Goal: Transaction & Acquisition: Purchase product/service

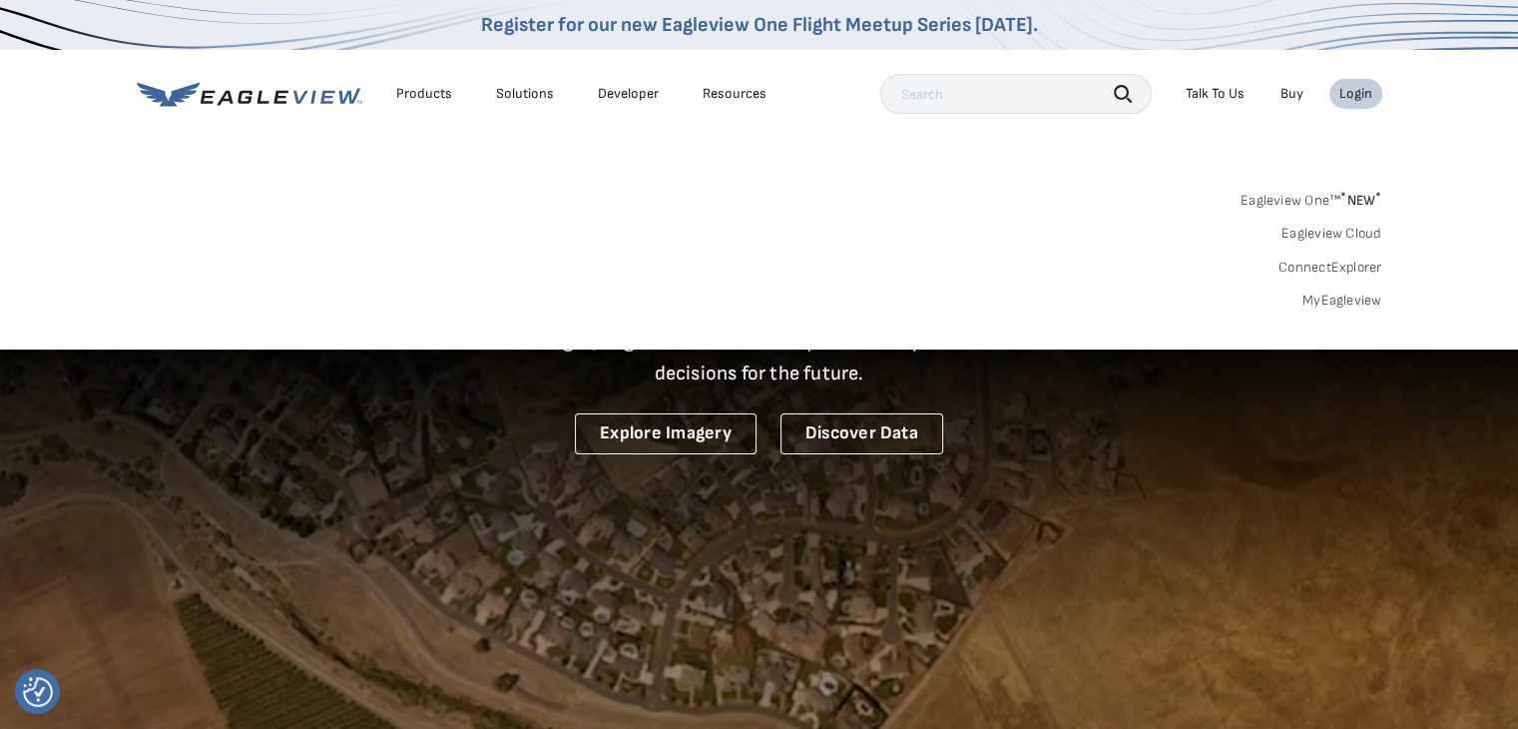
click at [1357, 300] on link "MyEagleview" at bounding box center [1342, 300] width 80 height 18
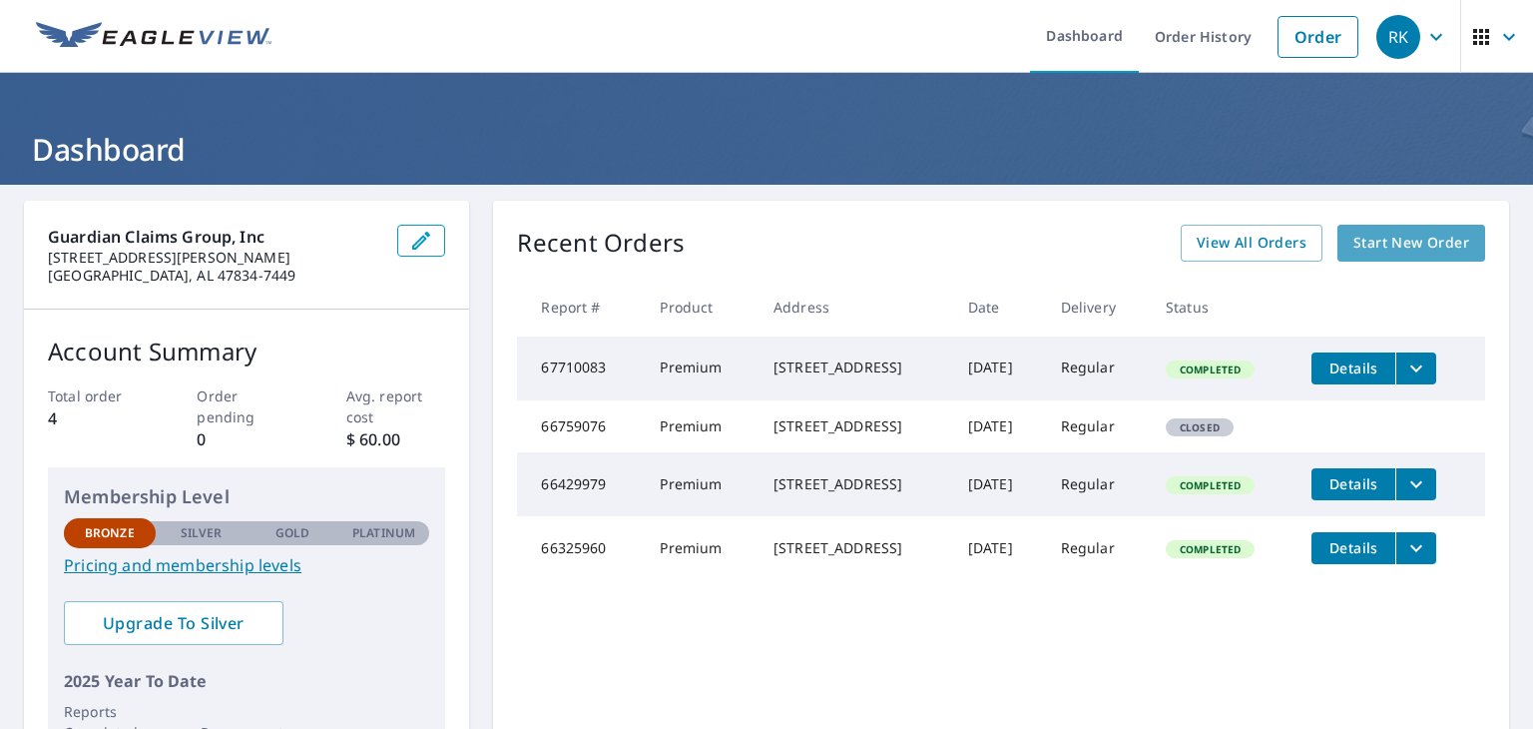
click at [1388, 228] on link "Start New Order" at bounding box center [1411, 243] width 148 height 37
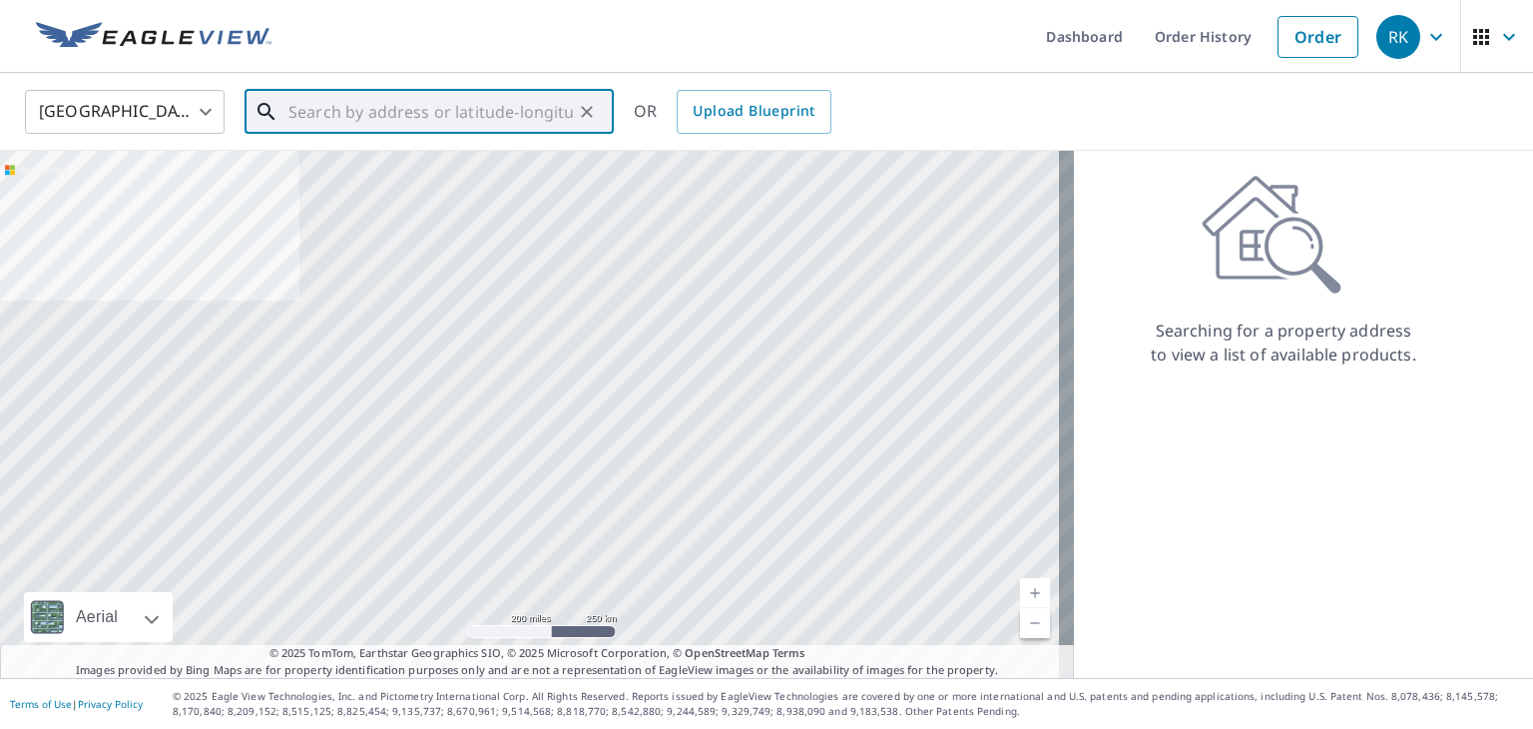
click at [483, 109] on input "text" at bounding box center [430, 112] width 284 height 56
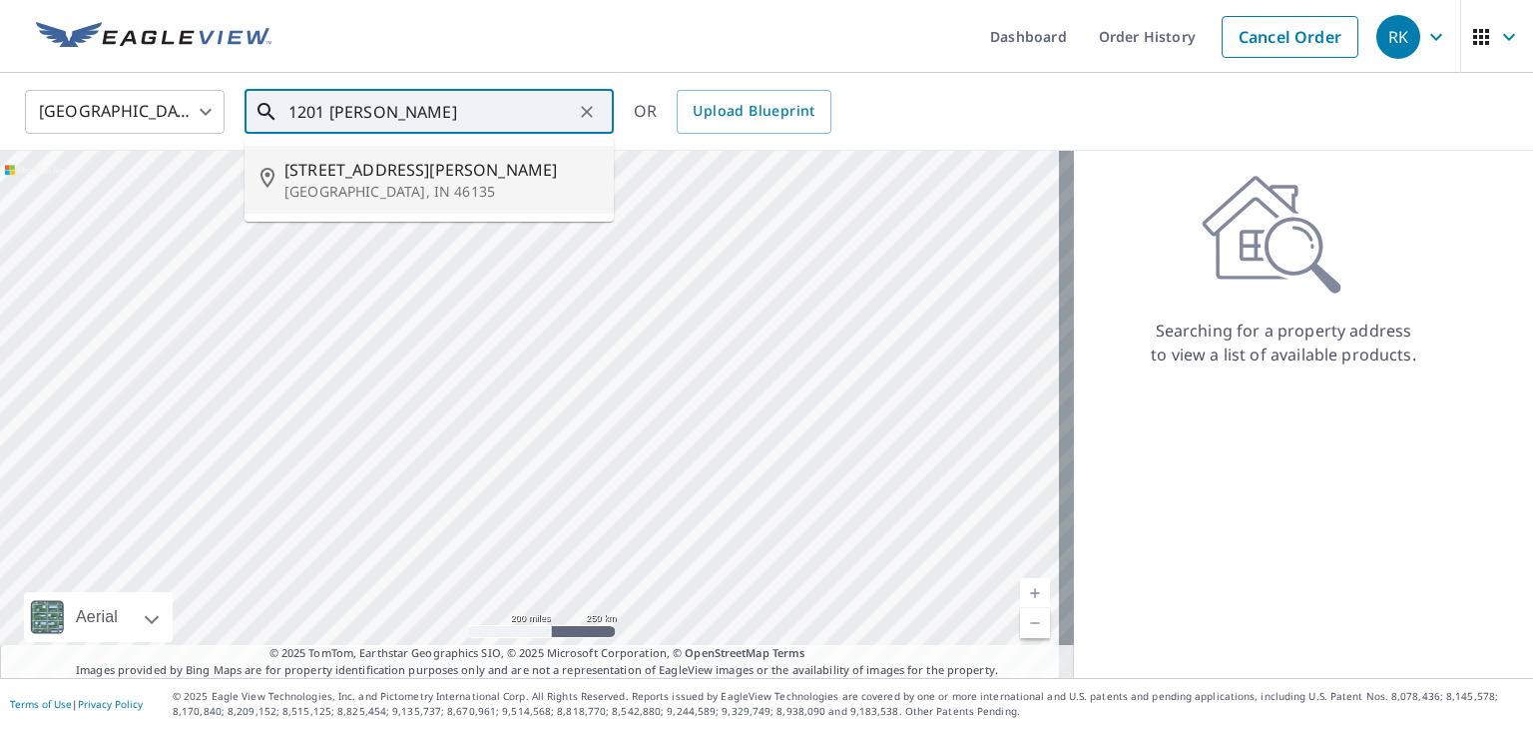
click at [347, 187] on p "[GEOGRAPHIC_DATA], IN 46135" at bounding box center [440, 192] width 313 height 20
type input "[STREET_ADDRESS][PERSON_NAME]"
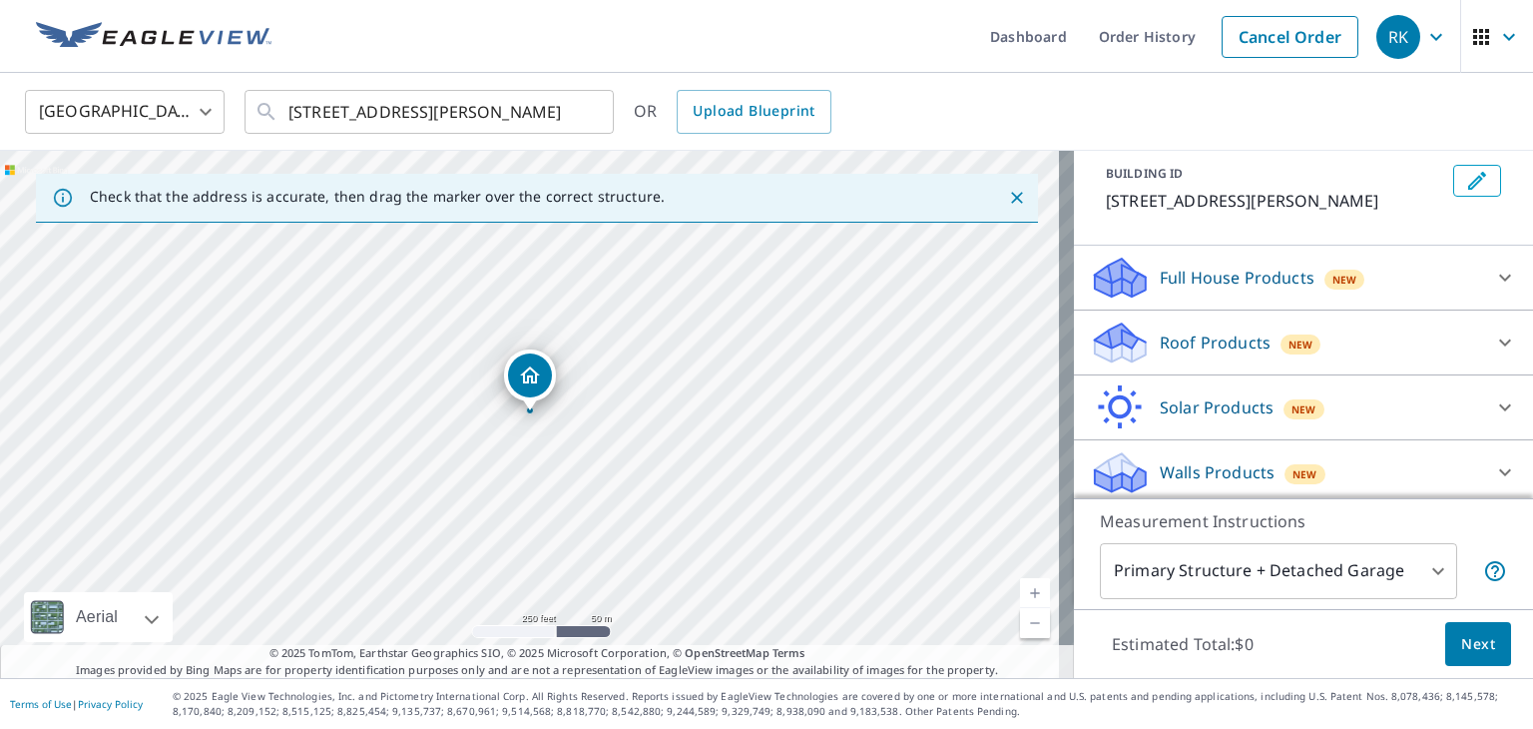
scroll to position [142, 0]
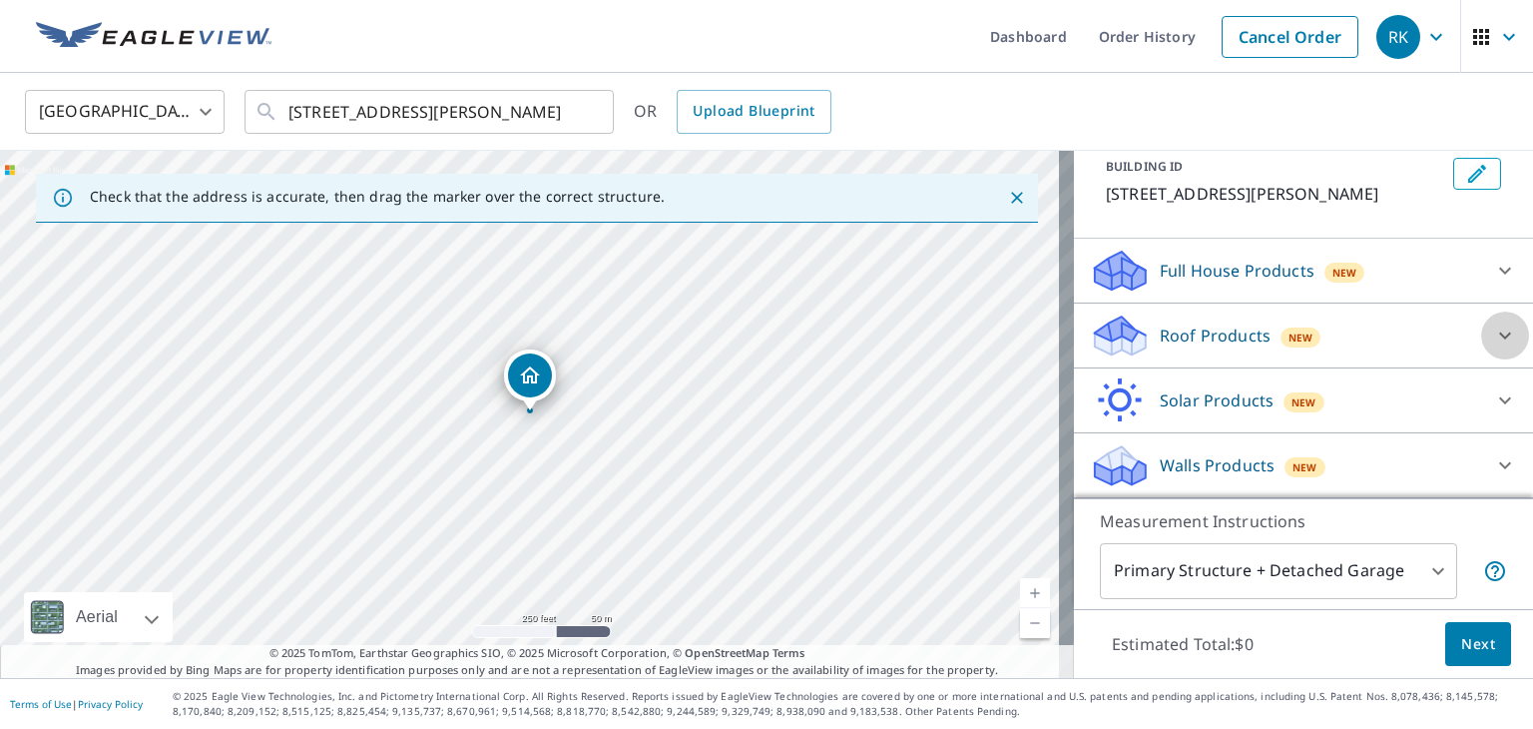
click at [1493, 335] on icon at bounding box center [1505, 335] width 24 height 24
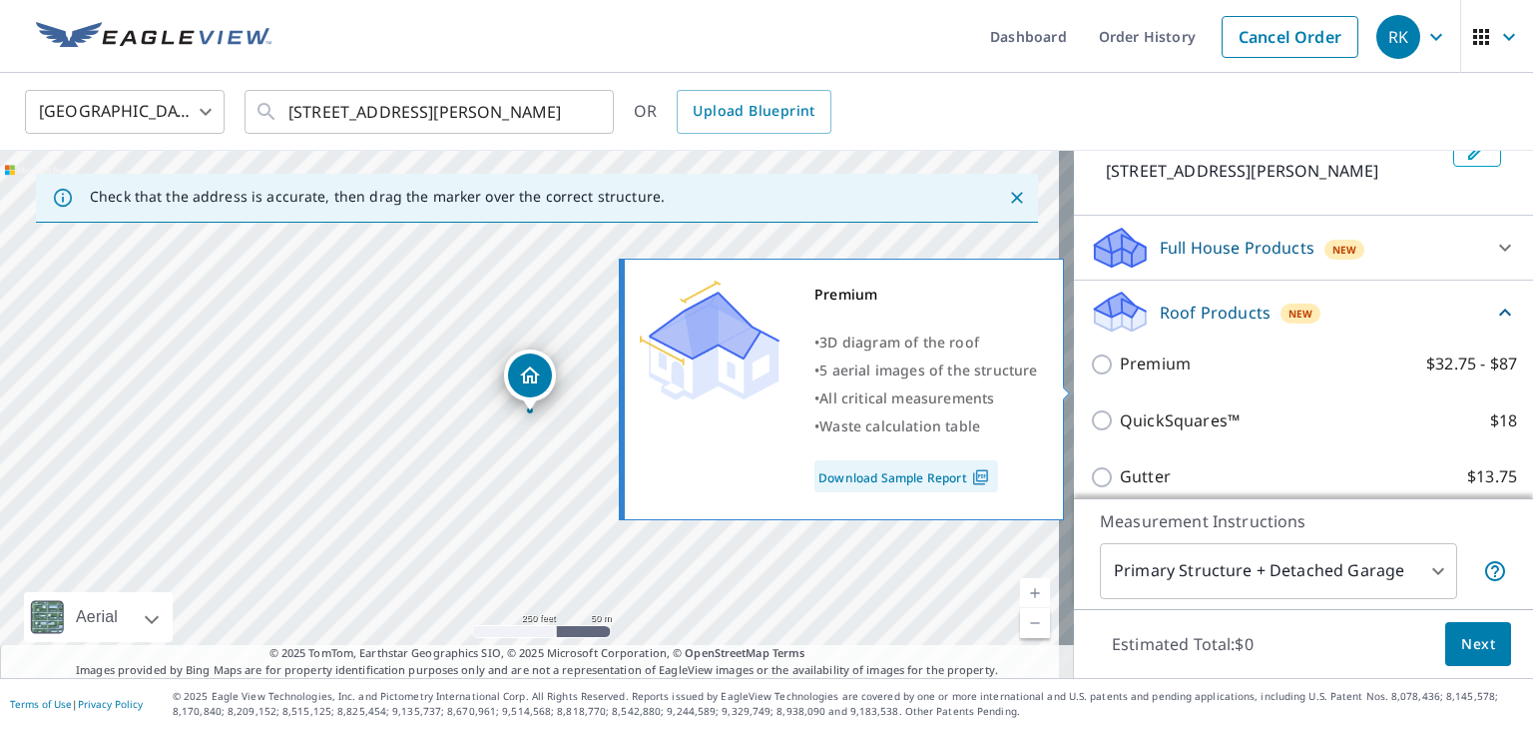
click at [1127, 376] on p "Premium" at bounding box center [1155, 363] width 71 height 25
click at [1120, 376] on input "Premium $32.75 - $87" at bounding box center [1105, 364] width 30 height 24
checkbox input "true"
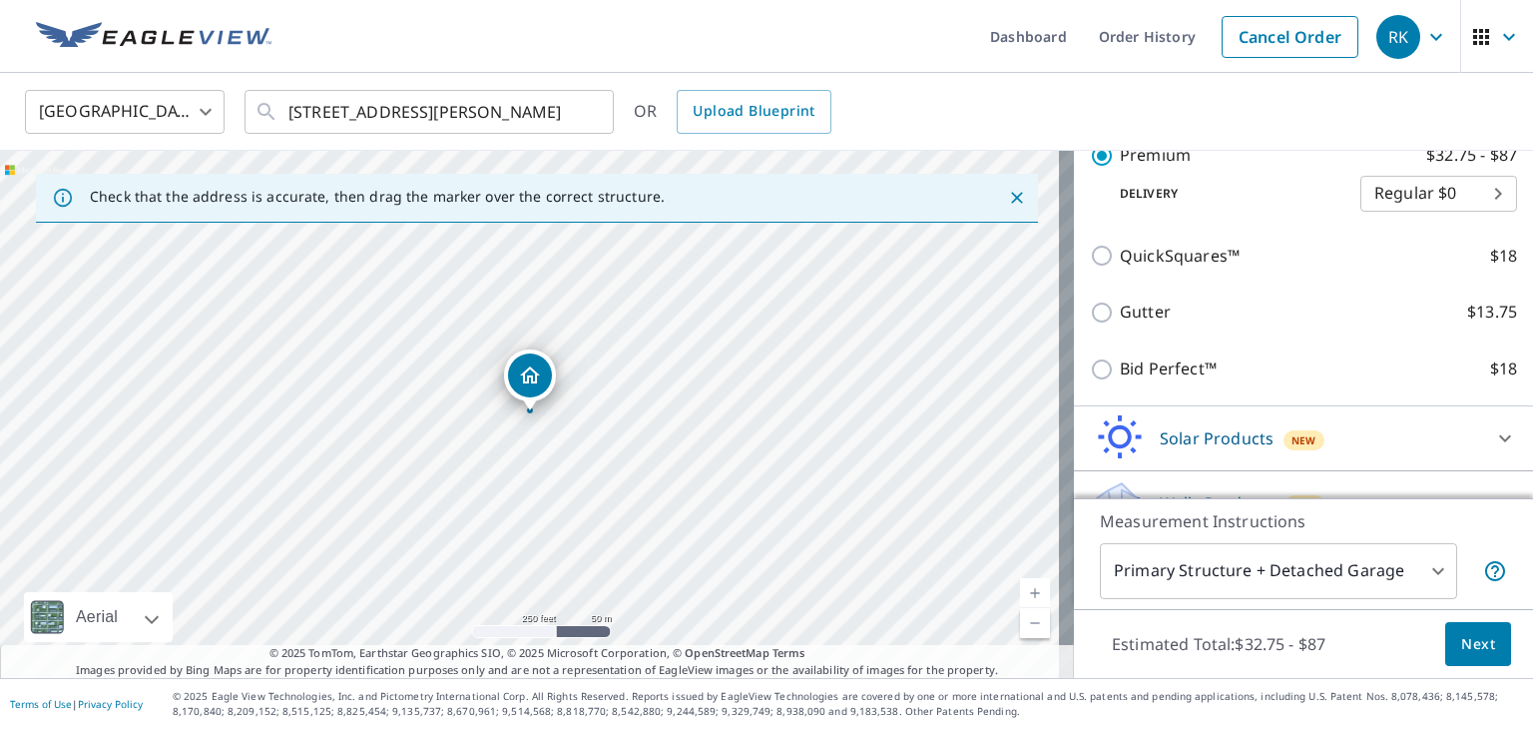
scroll to position [441, 0]
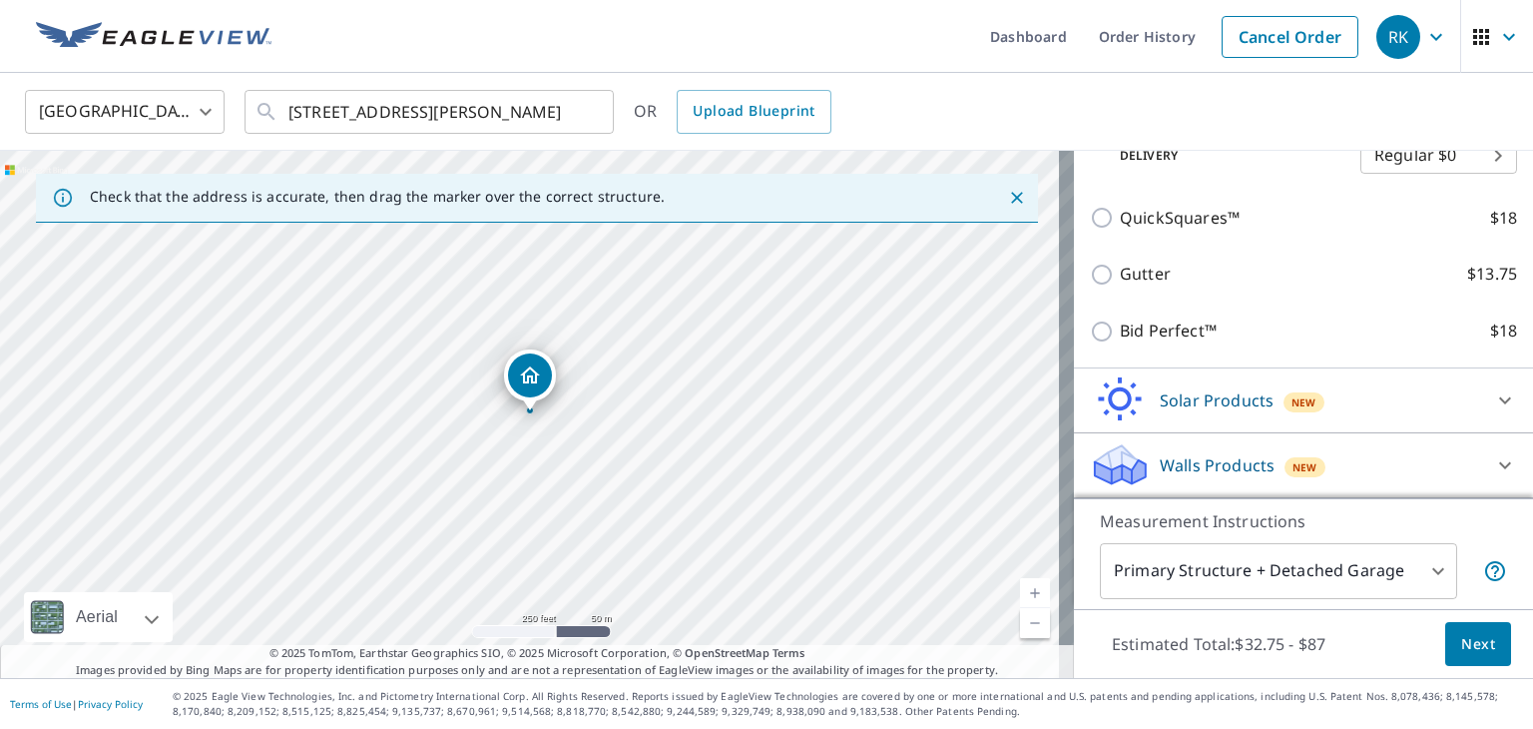
click at [1474, 644] on span "Next" at bounding box center [1478, 644] width 34 height 25
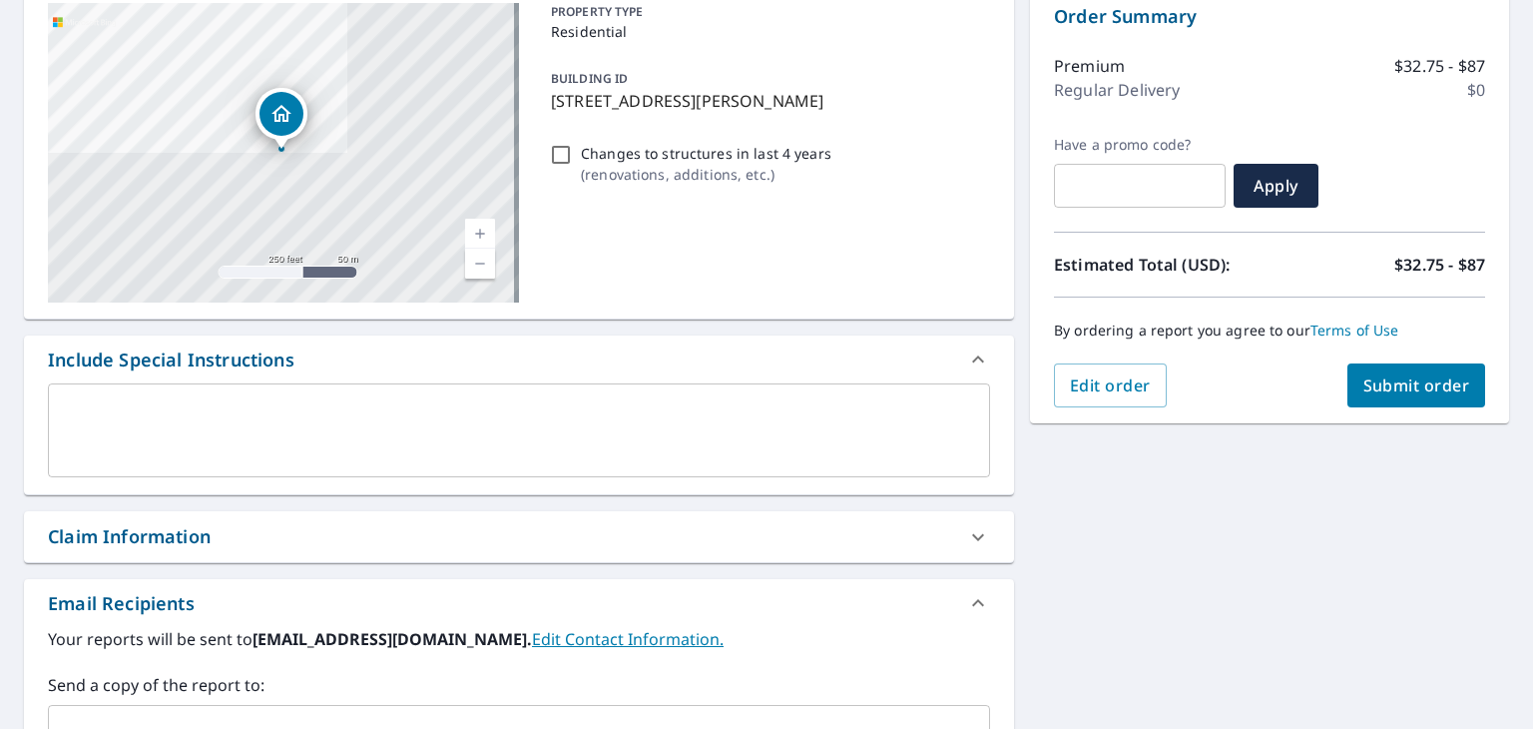
scroll to position [299, 0]
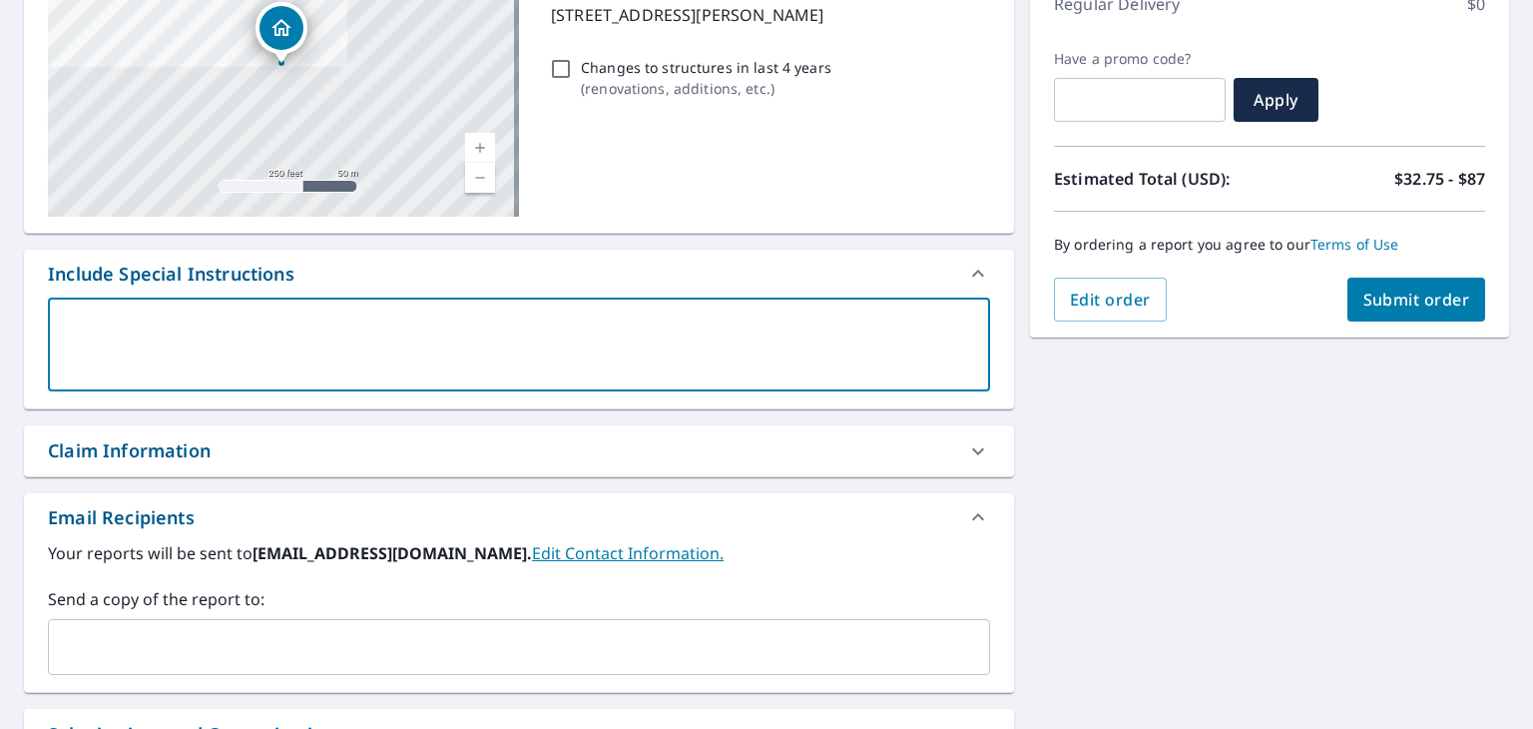
click at [172, 331] on textarea at bounding box center [519, 344] width 914 height 57
type textarea "T"
type textarea "x"
type textarea "Th"
type textarea "x"
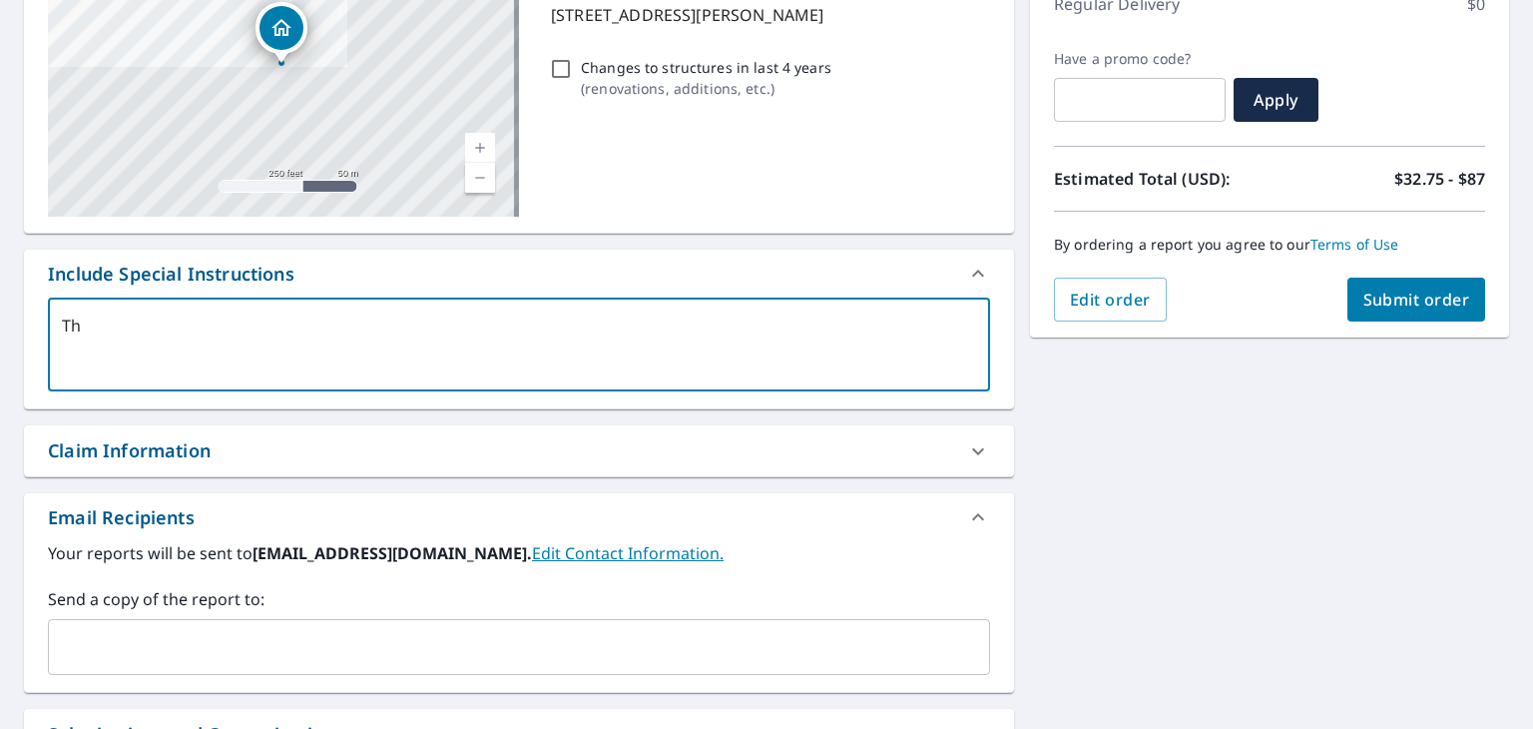
type textarea "The"
type textarea "x"
type textarea "Ther"
type textarea "x"
type textarea "There"
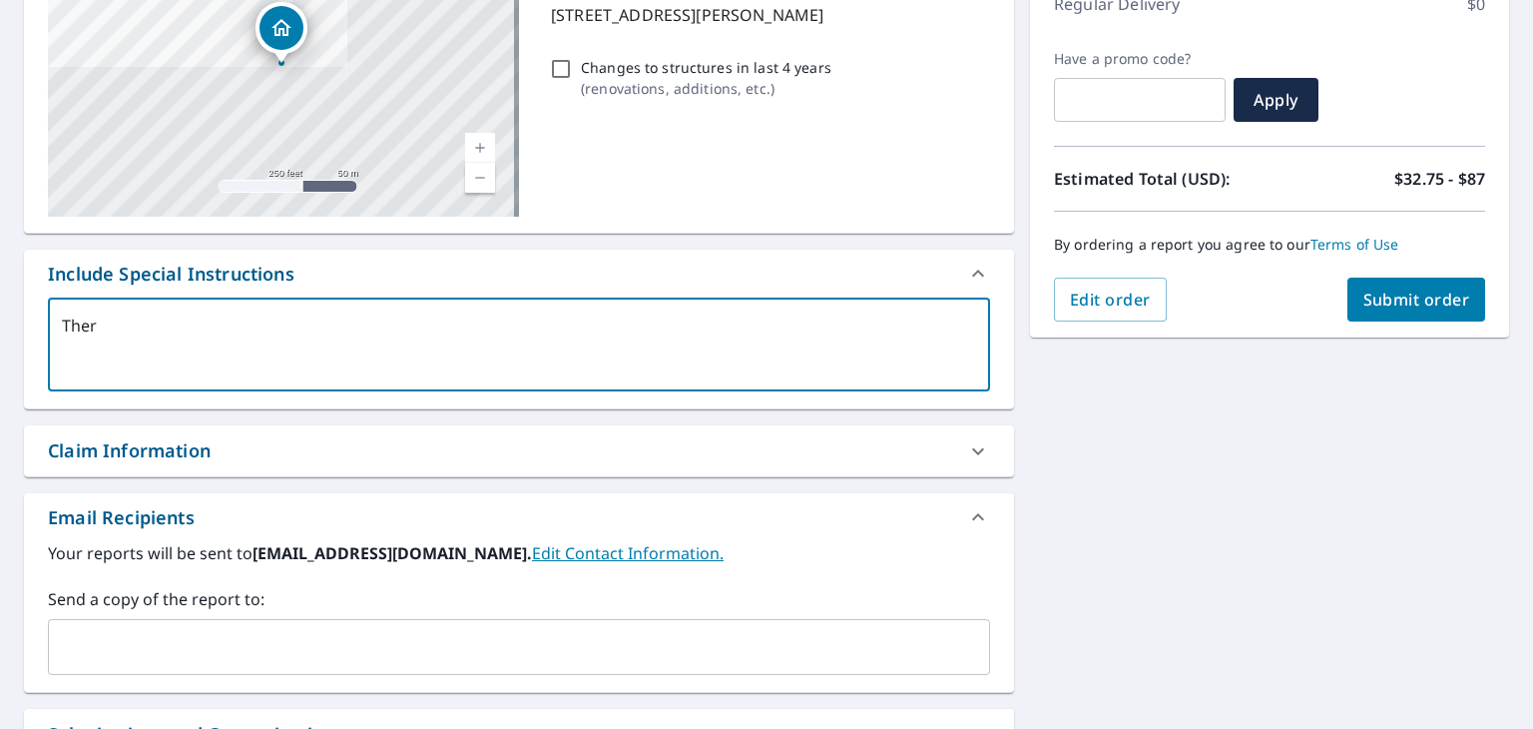
type textarea "x"
type textarea "There"
type textarea "x"
type textarea "There i"
type textarea "x"
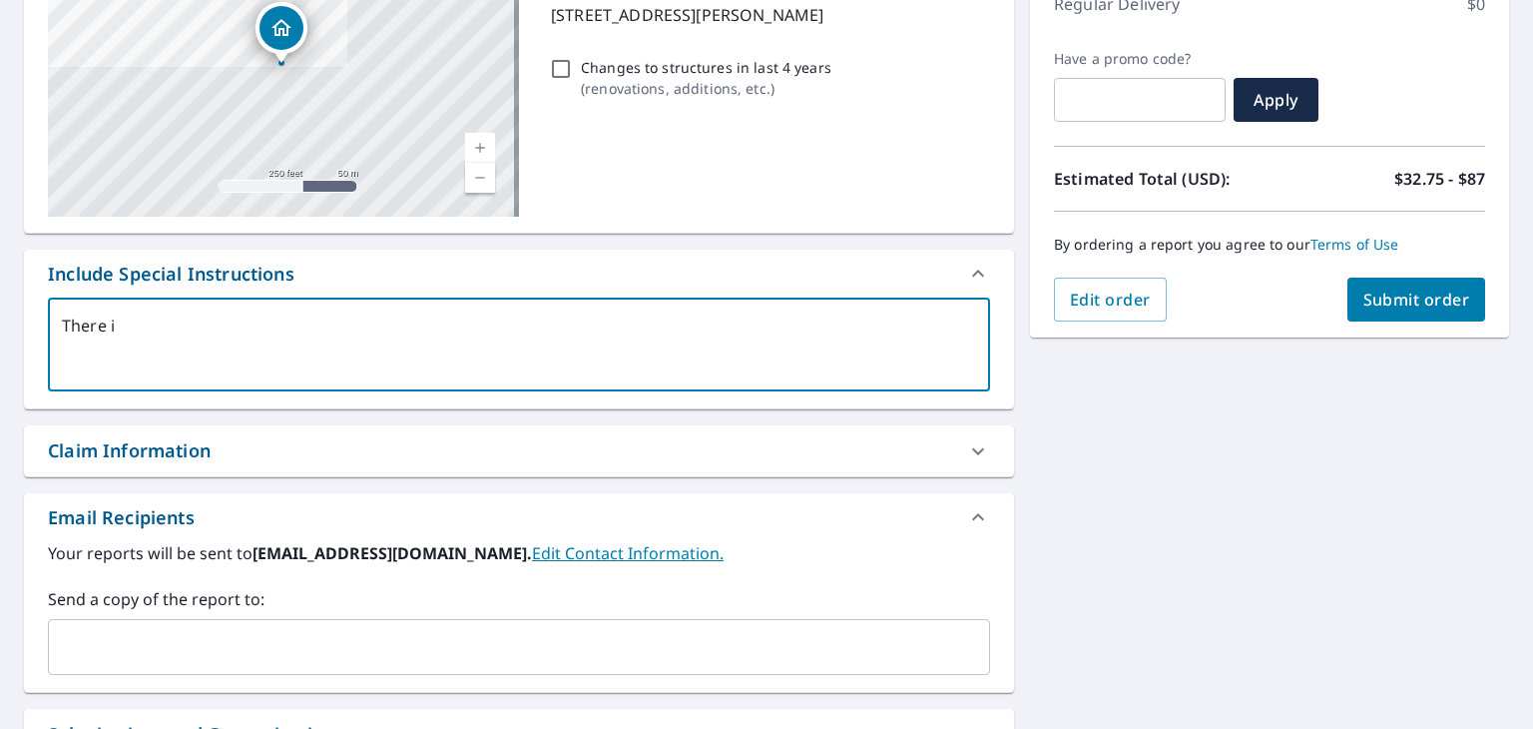
type textarea "There is"
type textarea "x"
type textarea "There is"
type textarea "x"
type textarea "There is a"
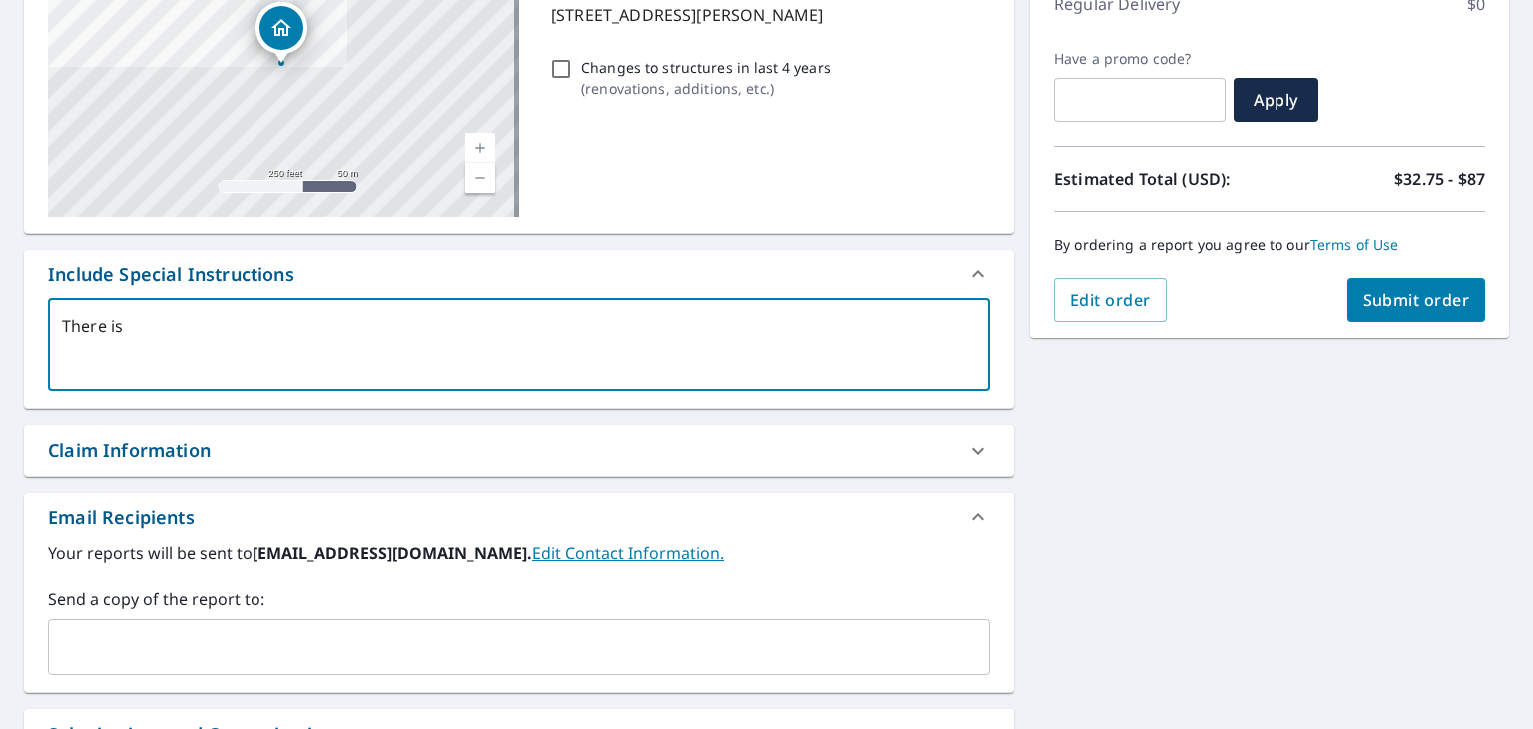
type textarea "x"
type textarea "There is a"
type textarea "x"
type textarea "There is a sd"
type textarea "x"
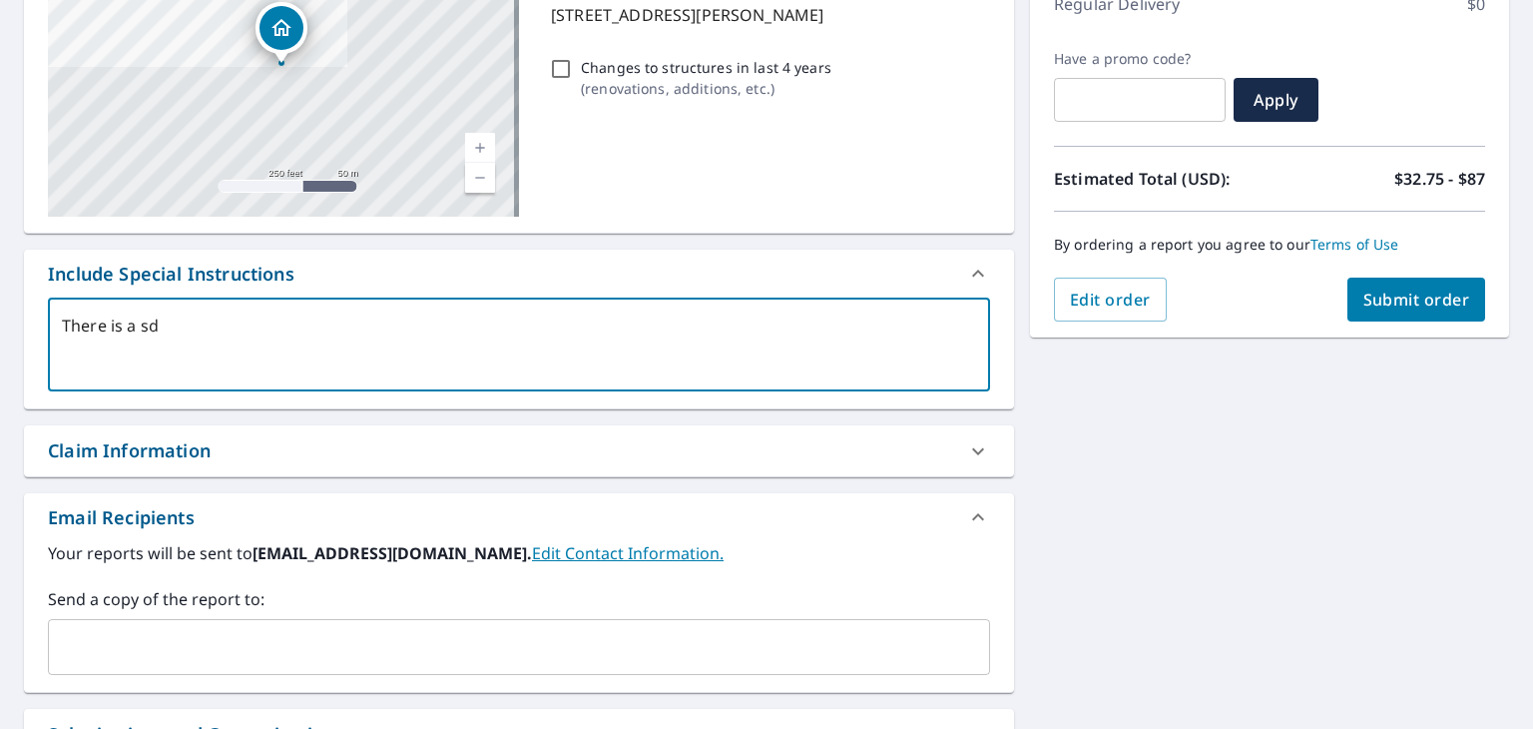
type textarea "There is a s"
type textarea "x"
type textarea "There is a"
type textarea "x"
type textarea "There is a a"
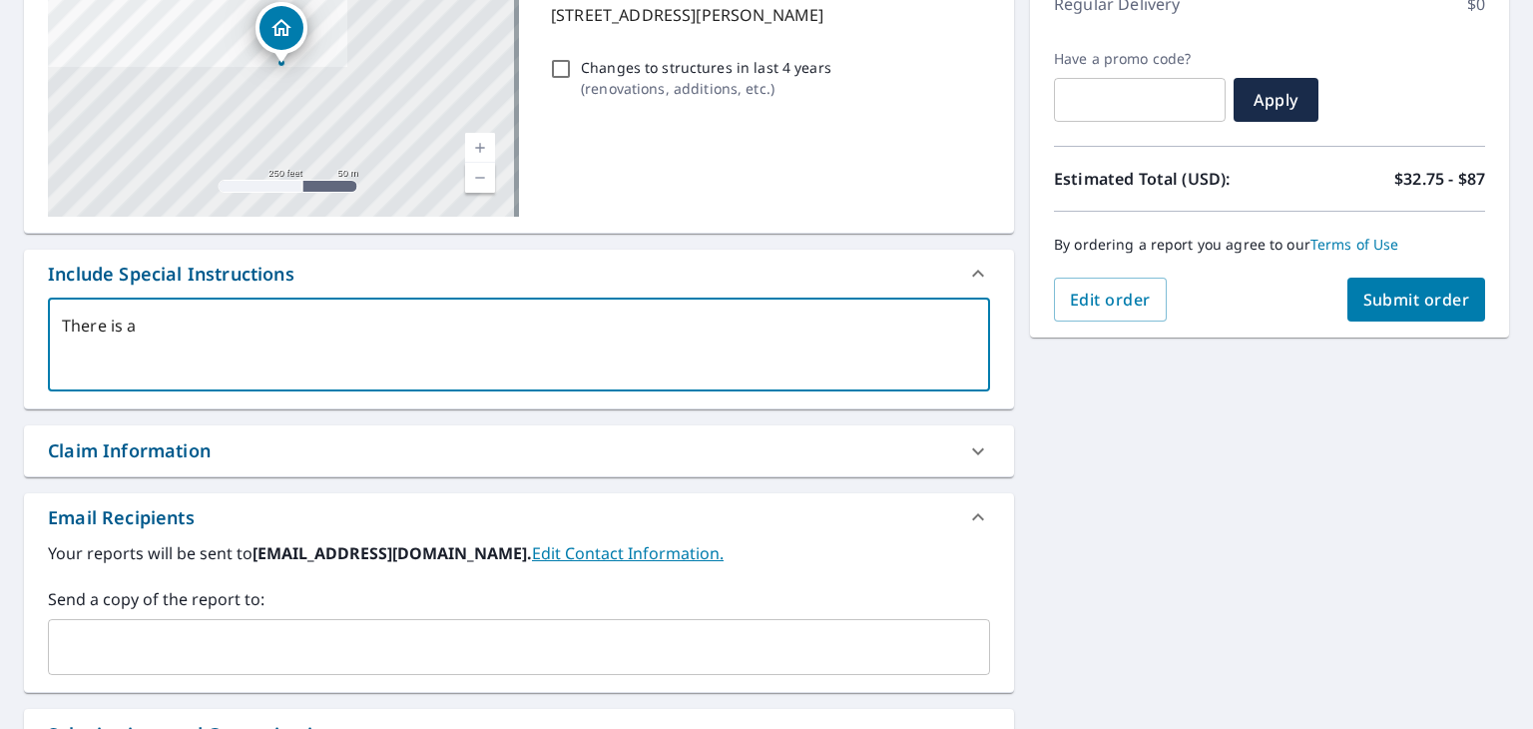
type textarea "x"
type textarea "There is a a"
type textarea "x"
type textarea "There is a a h"
type textarea "x"
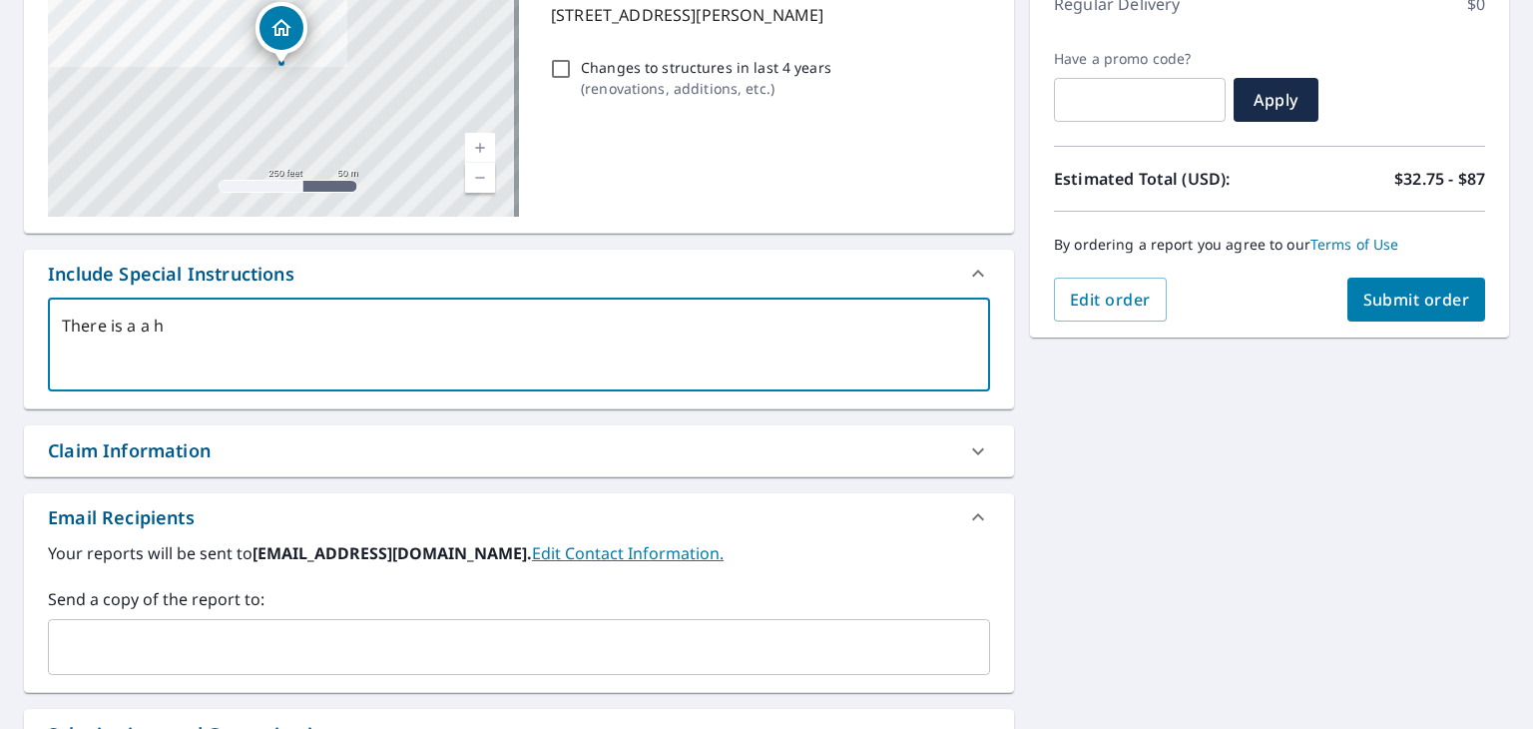
type textarea "There is a a"
type textarea "x"
type textarea "There is a a"
type textarea "x"
type textarea "There is a"
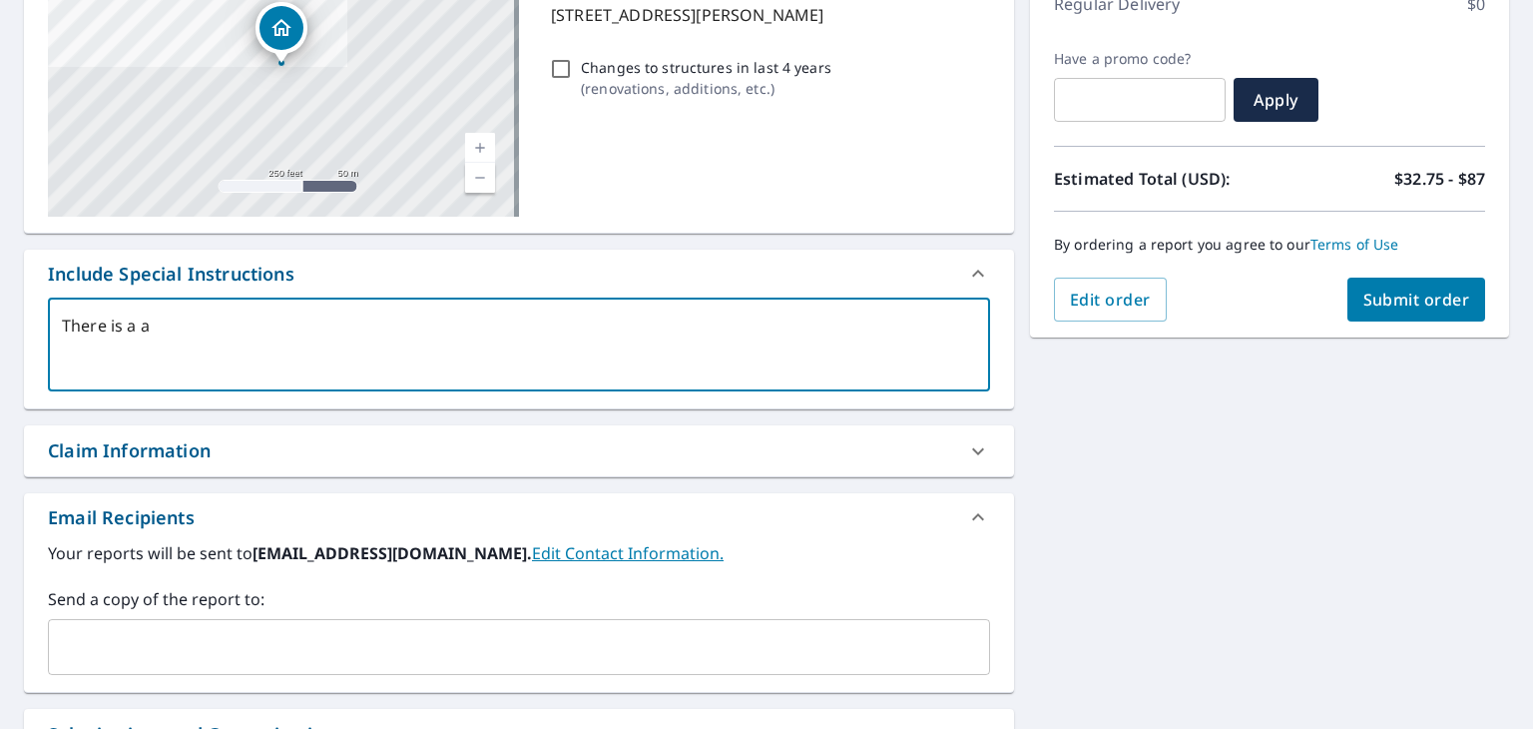
type textarea "x"
type textarea "There is a h"
type textarea "x"
type textarea "There is a ho"
type textarea "x"
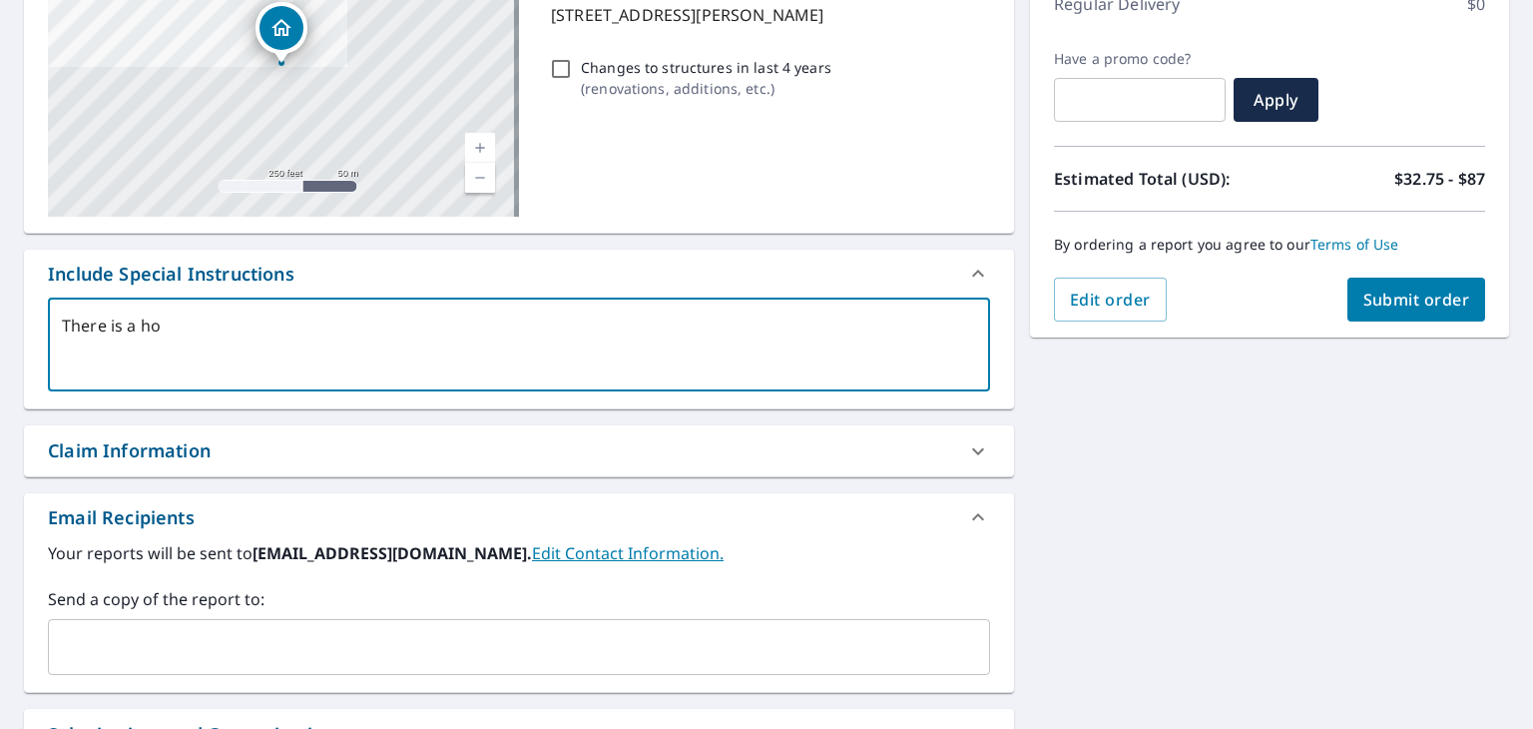
type textarea "There is a hou"
type textarea "x"
type textarea "There is a hous"
type textarea "x"
type textarea "There is a house"
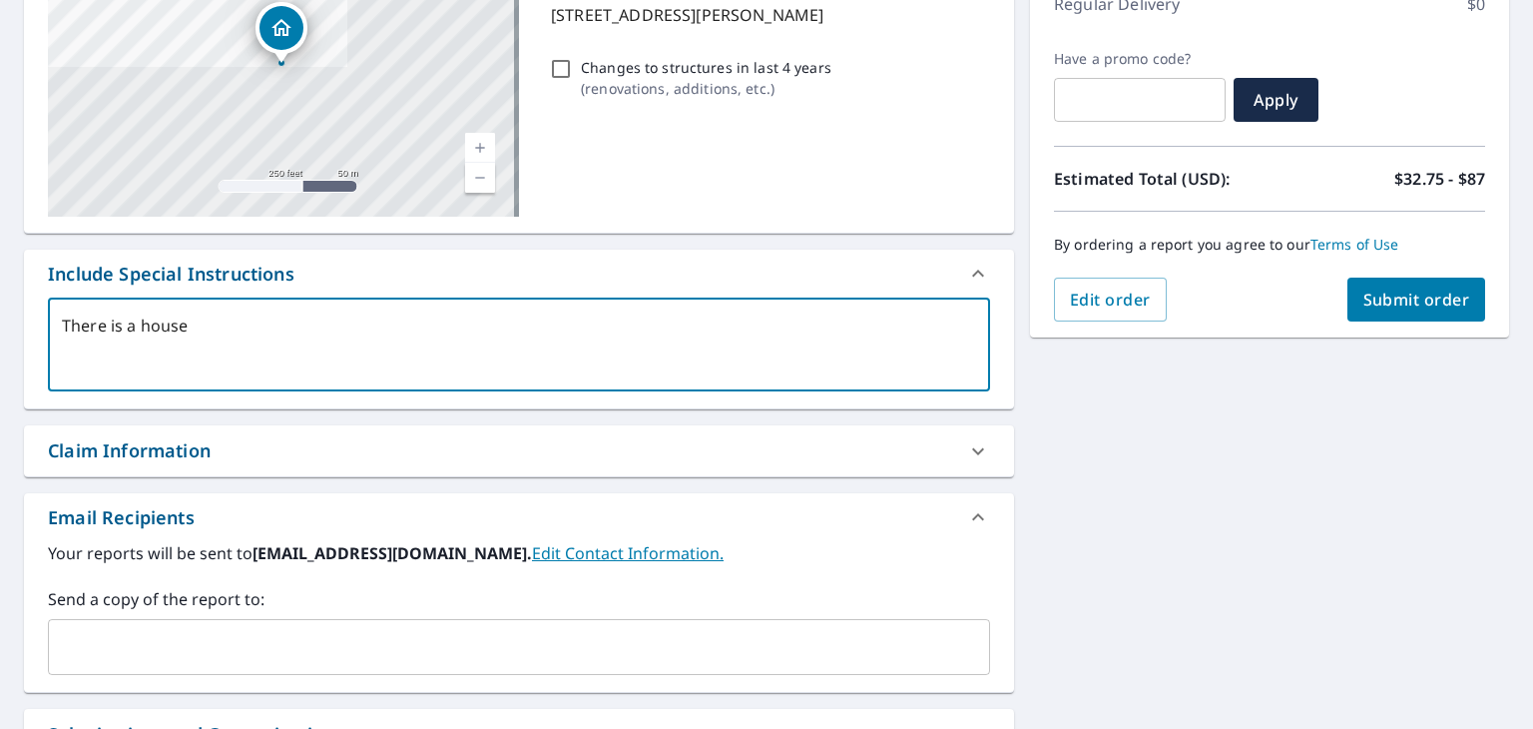
type textarea "x"
type textarea "There is a house"
type textarea "x"
type textarea "There is a house a"
type textarea "x"
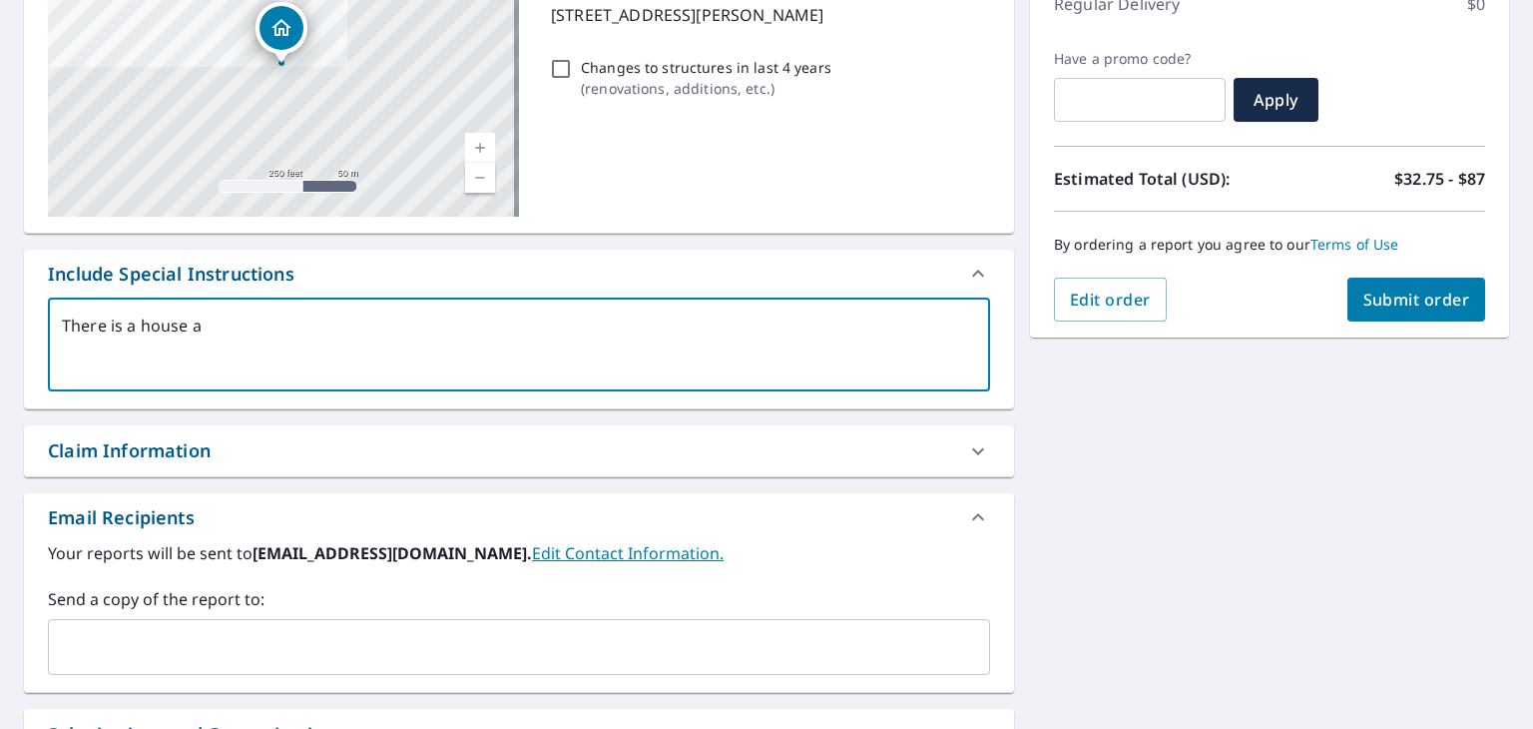
type textarea "There is a house an"
type textarea "x"
type textarea "There is a house and"
type textarea "x"
type textarea "There is a house and"
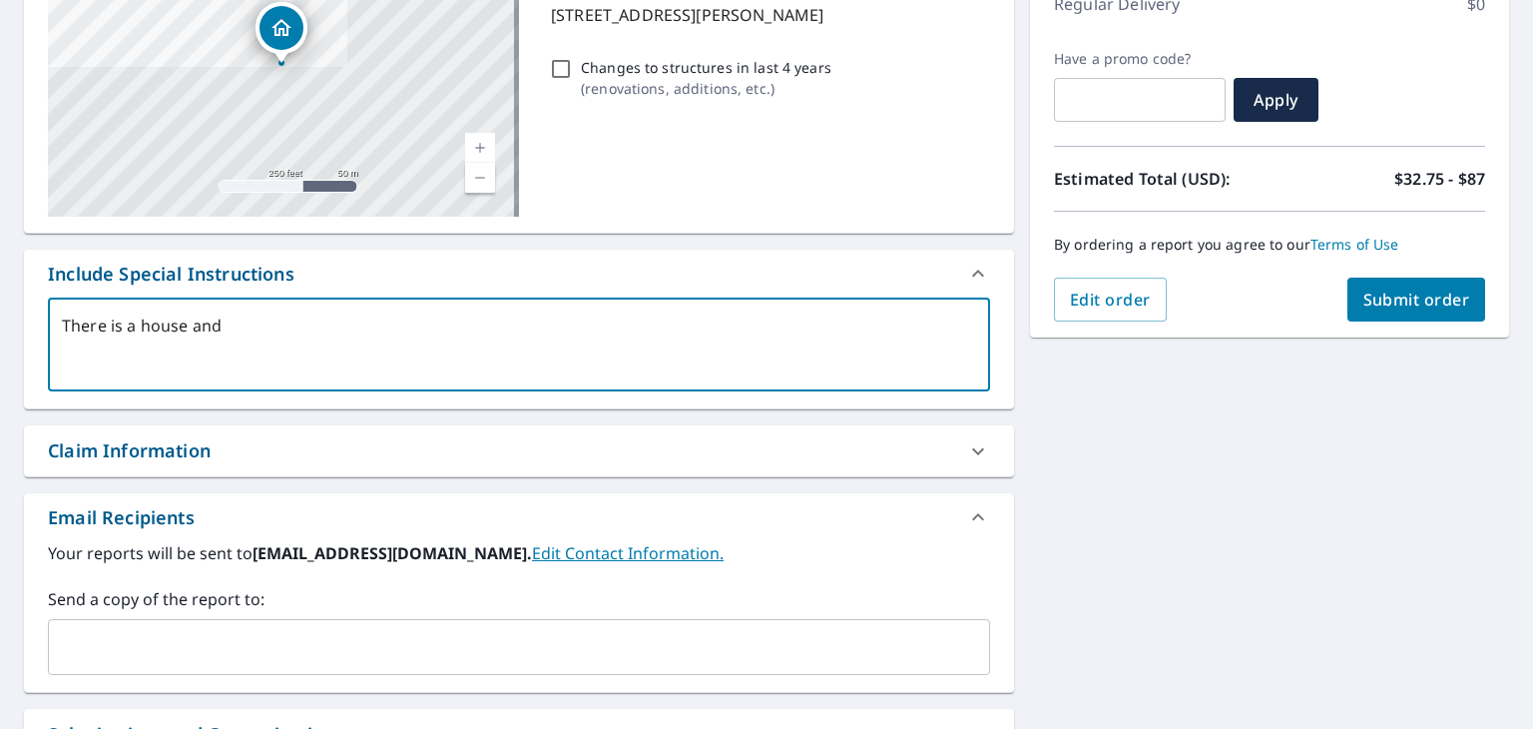
type textarea "x"
type textarea "There is a house and 2"
type textarea "x"
type textarea "There is a house and 2"
type textarea "x"
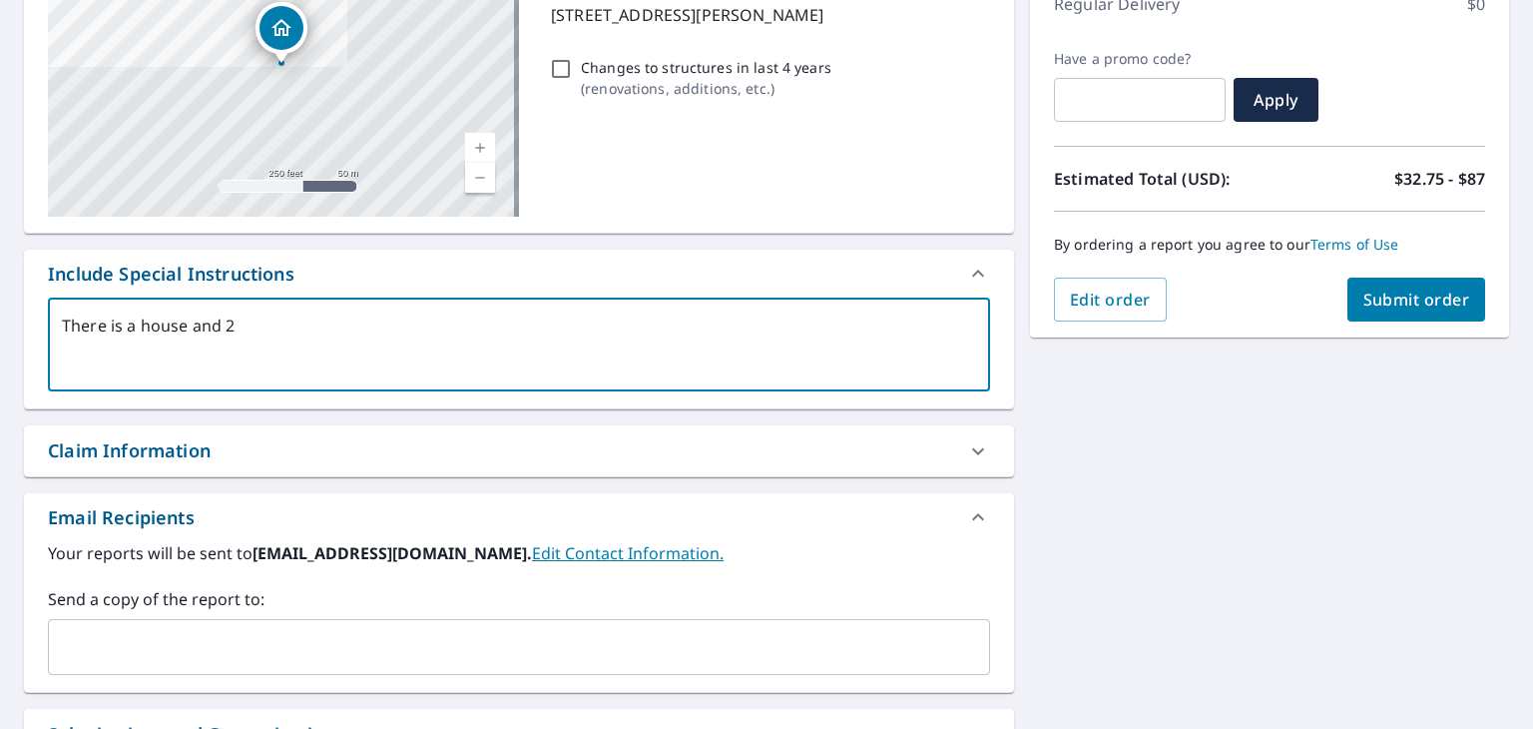
type textarea "There is a house and 2 b"
type textarea "x"
type textarea "There is a house and 2 ba"
type textarea "x"
type textarea "There is a house and 2 bar"
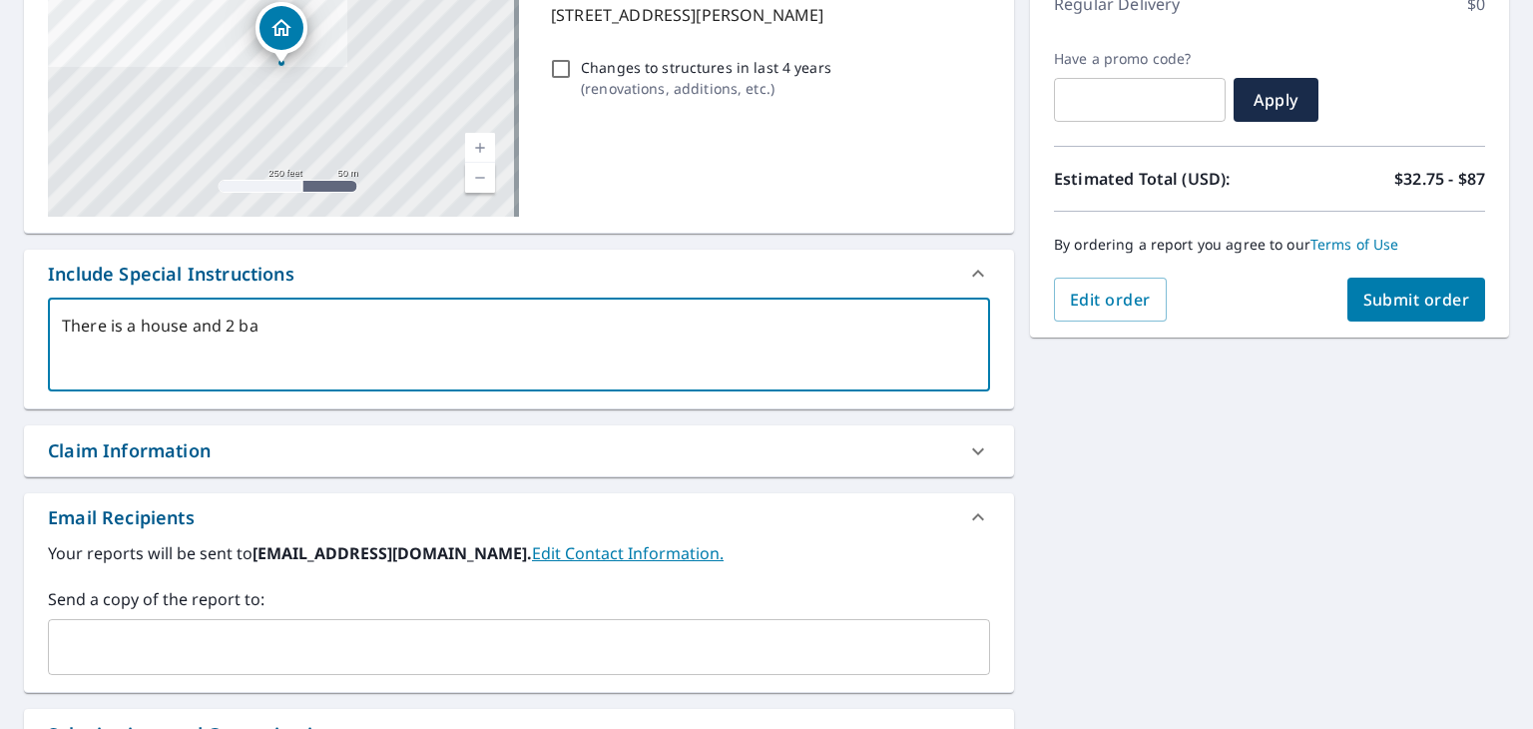
type textarea "x"
type textarea "There is a house and 2 barn"
type textarea "x"
type textarea "There is a house and 2 barns"
type textarea "x"
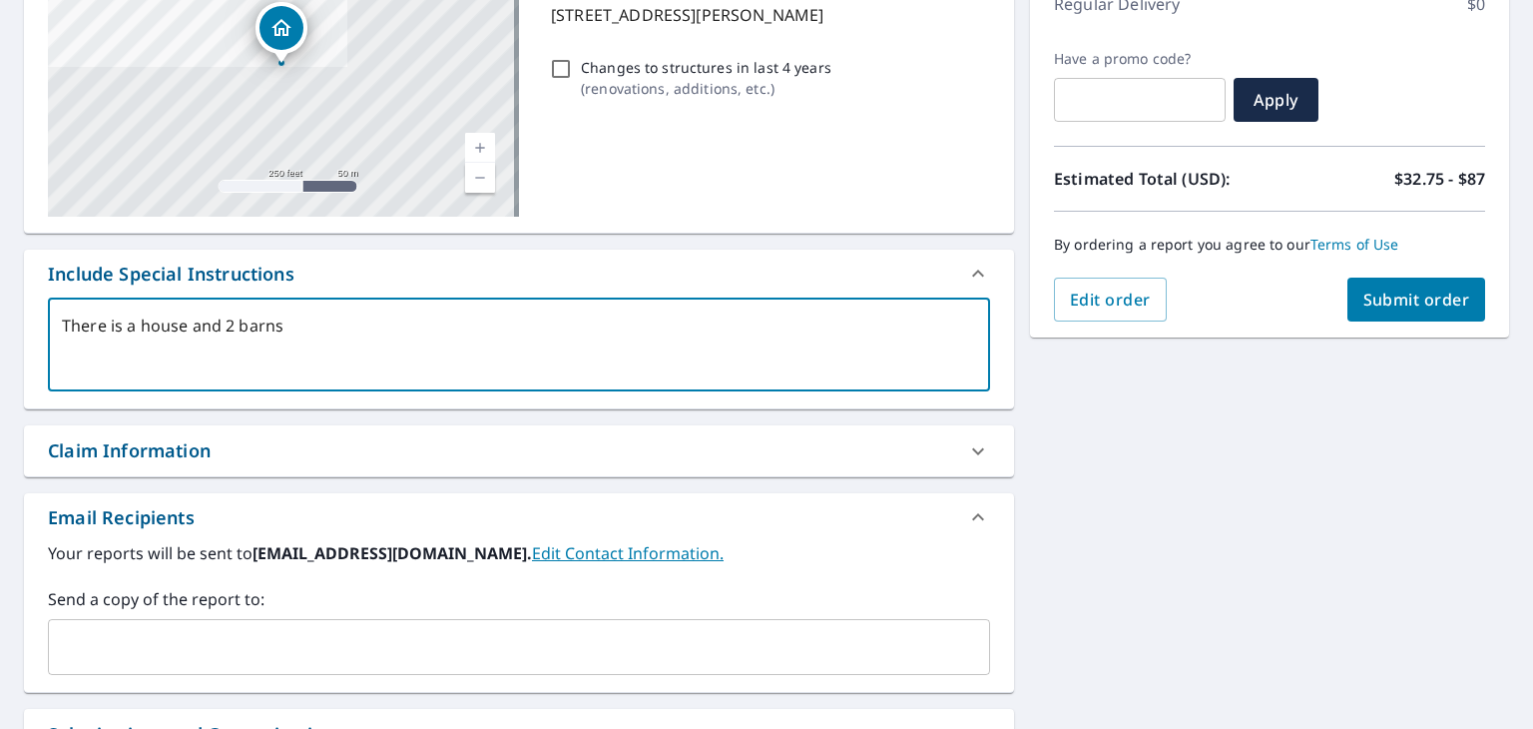
type textarea "There is a house and 2 barns"
type textarea "x"
type textarea "There is a house and 2 barns a"
type textarea "x"
type textarea "There is a house and 2 barns an"
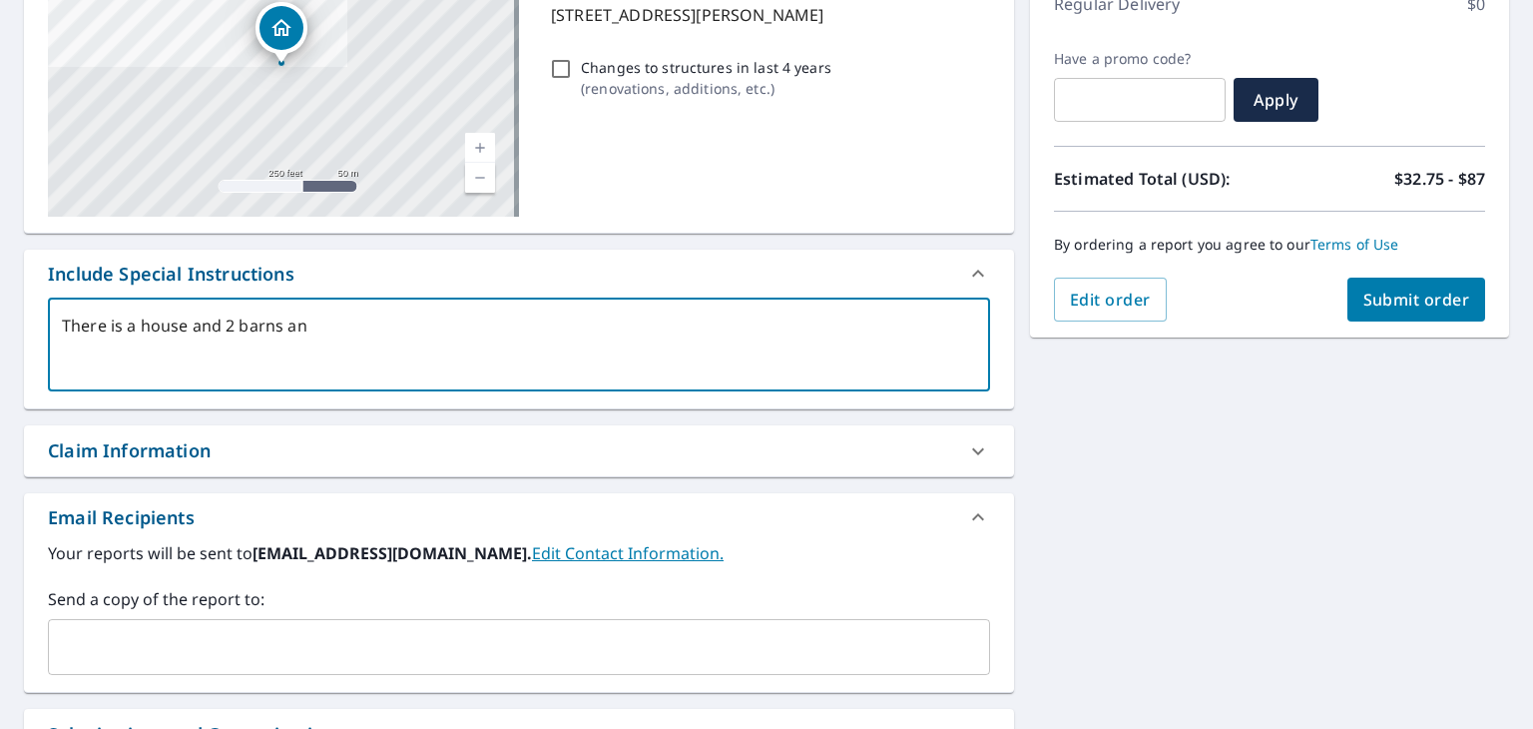
type textarea "x"
type textarea "There is a house and 2 barns an"
type textarea "x"
type textarea "There is a house and 2 barns an d"
type textarea "x"
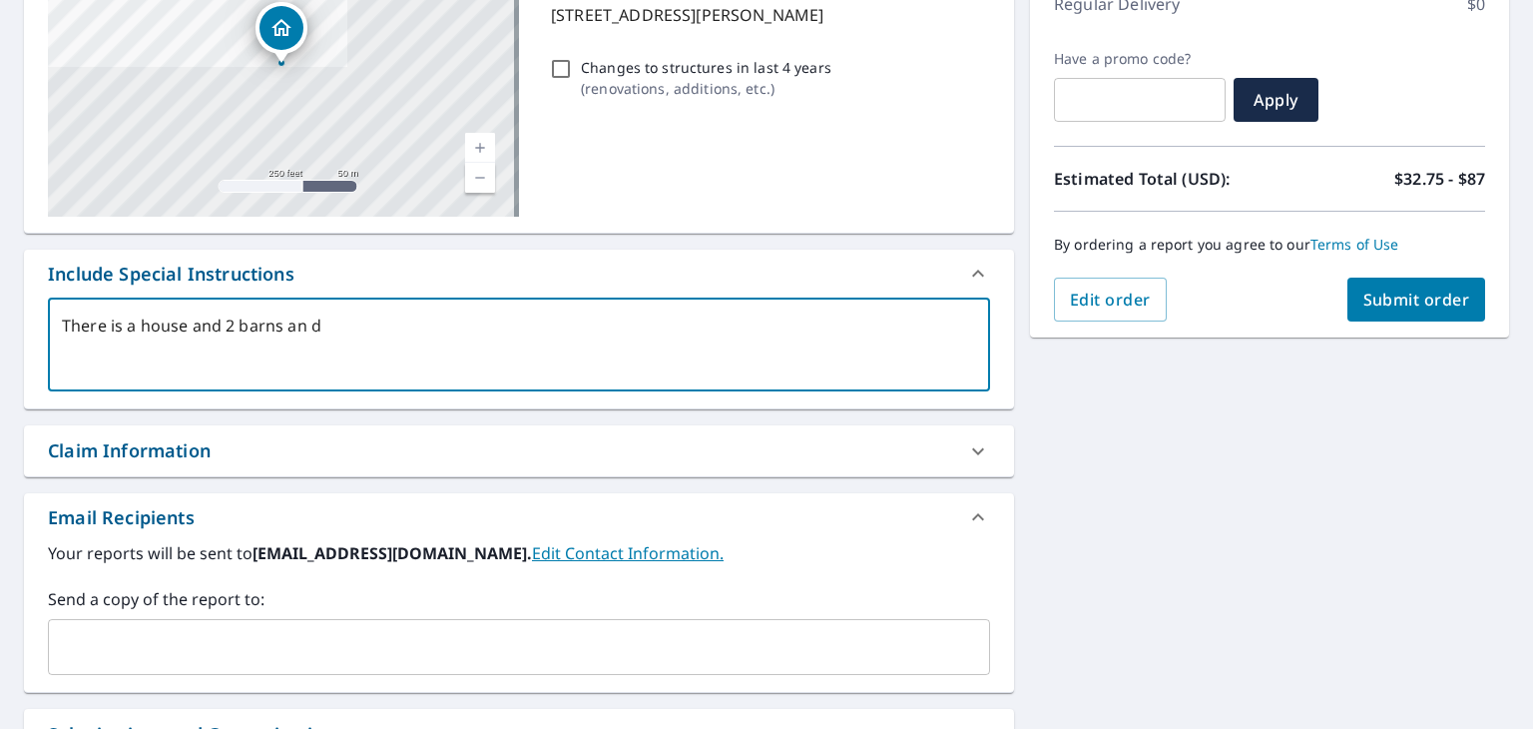
type textarea "There is a house and 2 barns an"
type textarea "x"
type textarea "There is a house and 2 barns an"
type textarea "x"
type textarea "There is a house and 2 barns a"
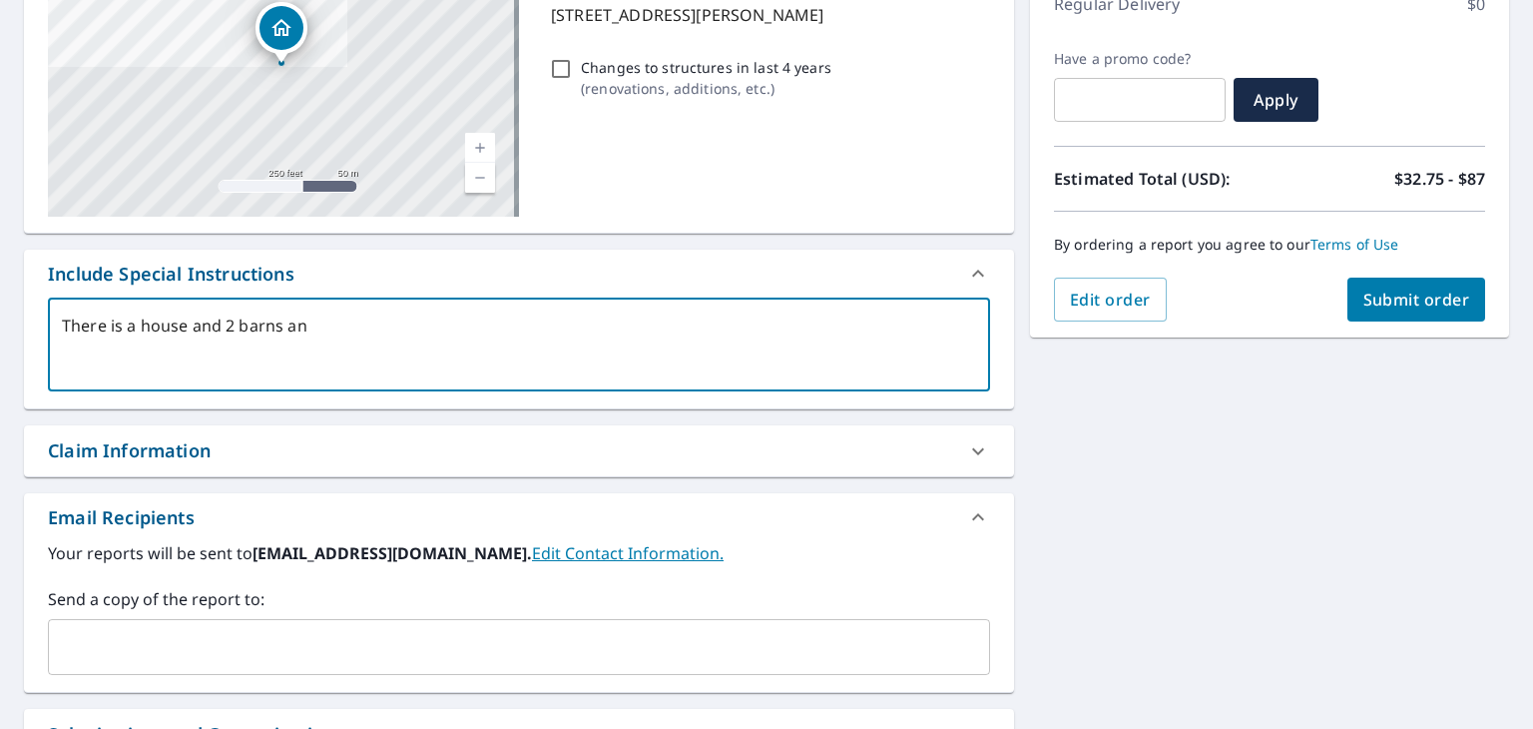
type textarea "x"
type textarea "There is a house and 2 barns"
type textarea "x"
type textarea "There is a house and 2 barns"
type textarea "x"
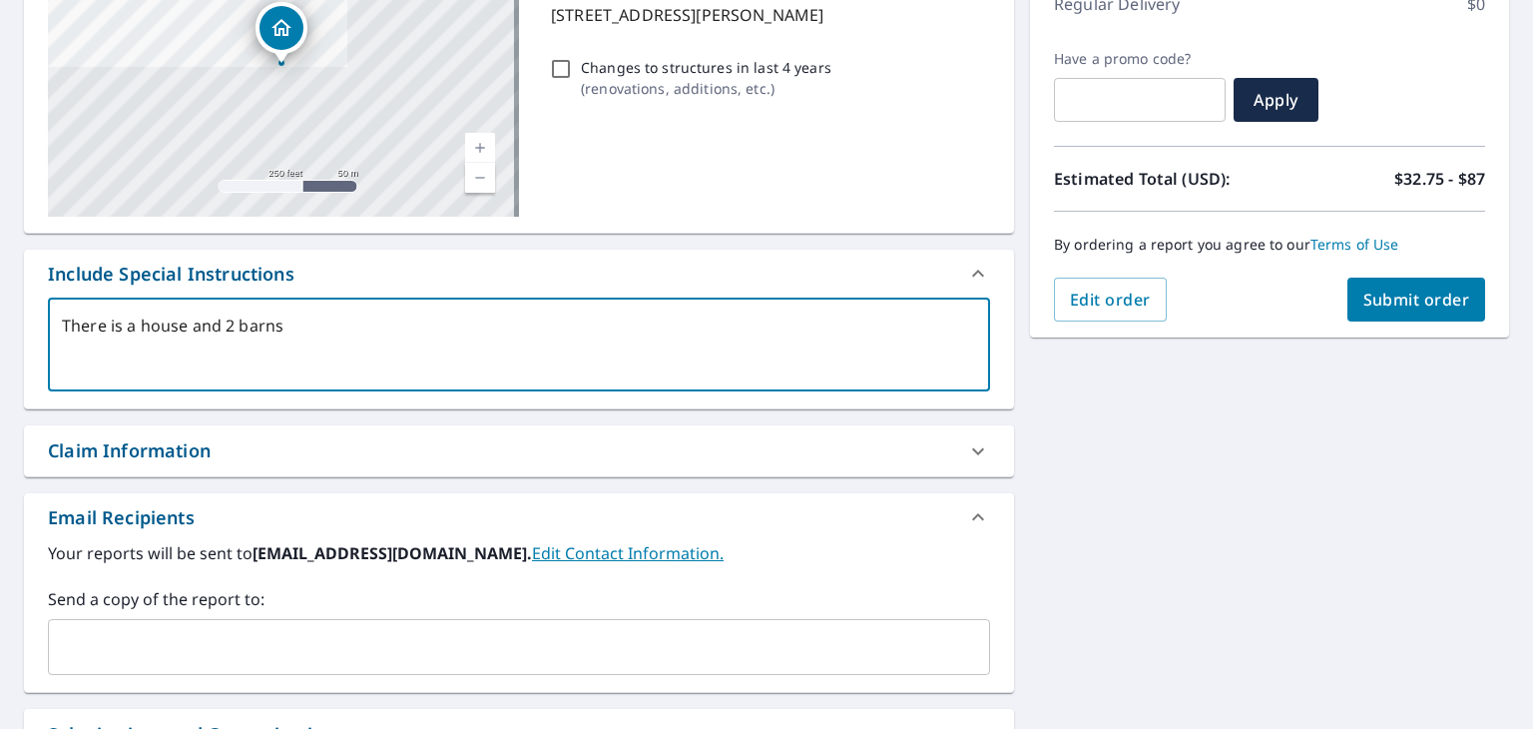
type textarea "There is a house and 2 barns."
type textarea "x"
type textarea "There is a house and 2 barns."
type textarea "x"
type textarea "There is a house and 2 barns. I"
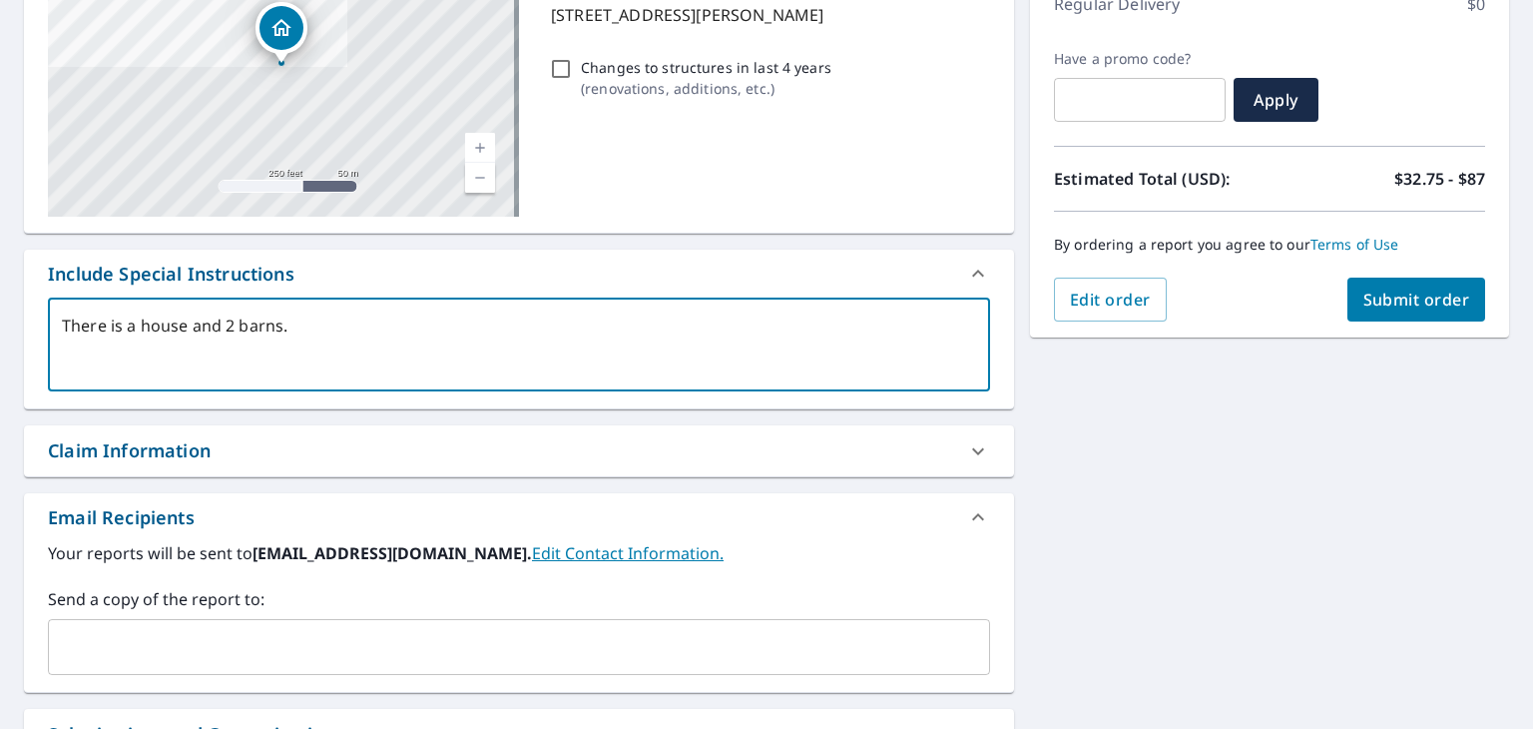
type textarea "x"
type textarea "There is a house and 2 barns. I"
type textarea "x"
type textarea "There is a house and 2 barns. I n"
type textarea "x"
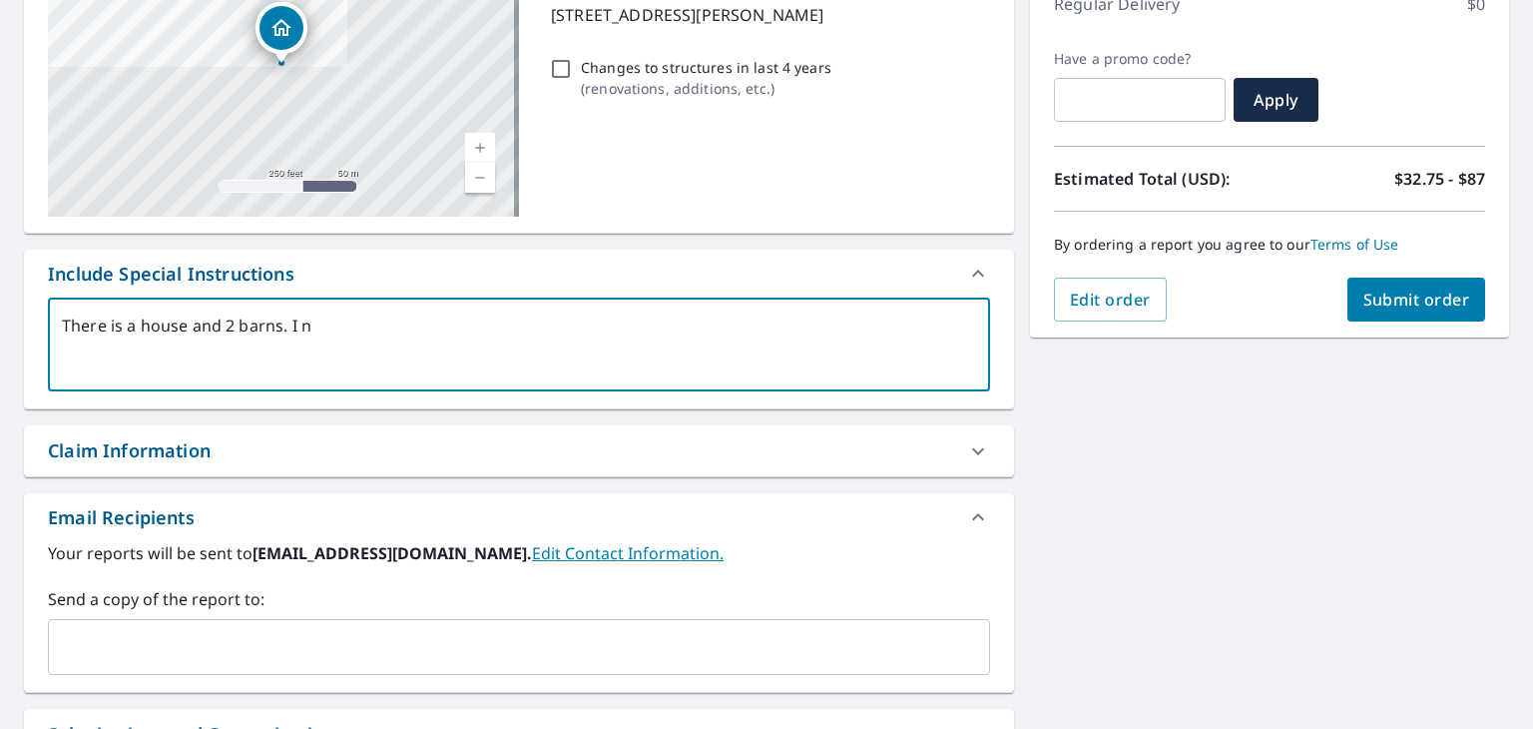
type textarea "There is a house and 2 barns. I ne"
type textarea "x"
type textarea "There is a house and 2 barns. I nee"
type textarea "x"
type textarea "There is a house and 2 barns. I need"
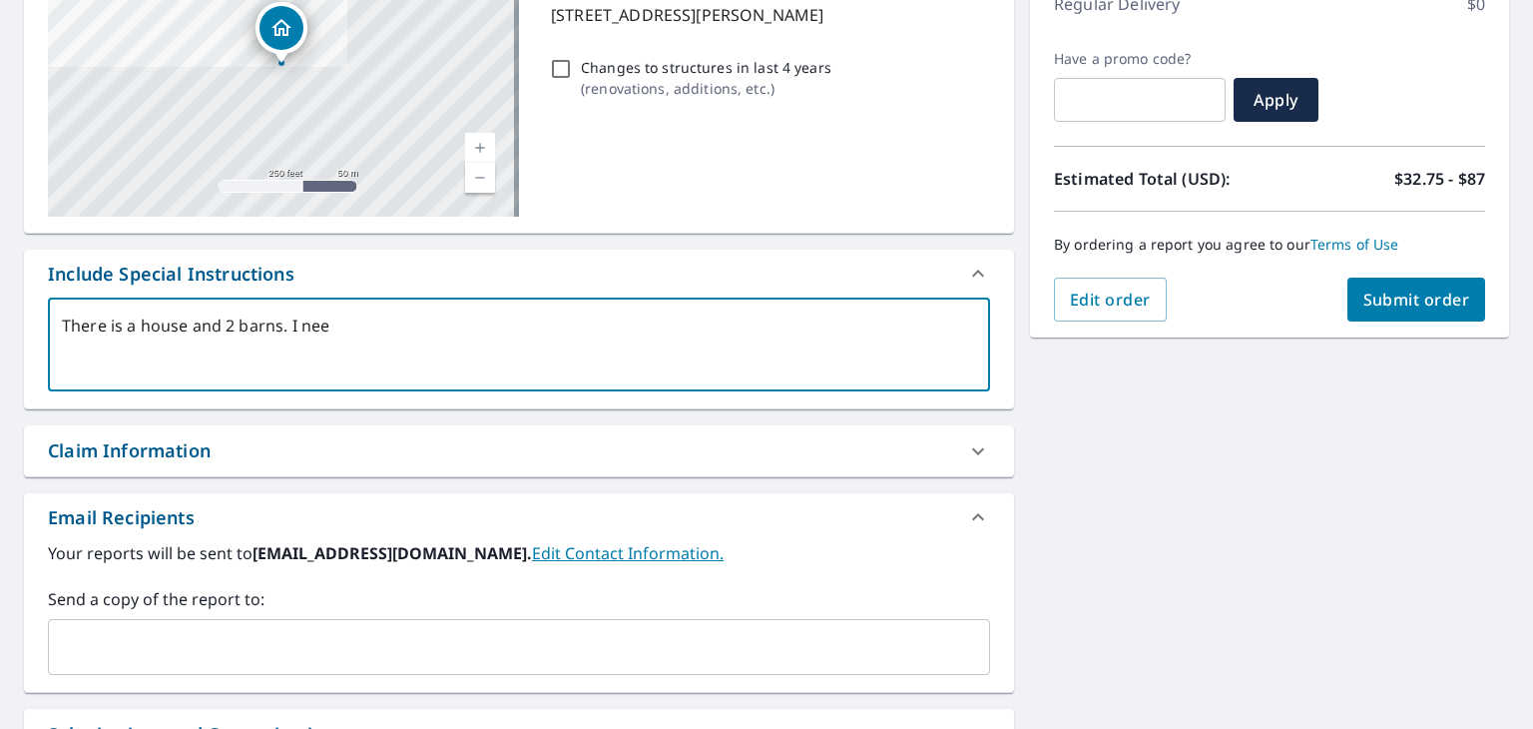
type textarea "x"
type textarea "There is a house and 2 barns. I need"
type textarea "x"
type textarea "There is a house and 2 barns. I need a"
type textarea "x"
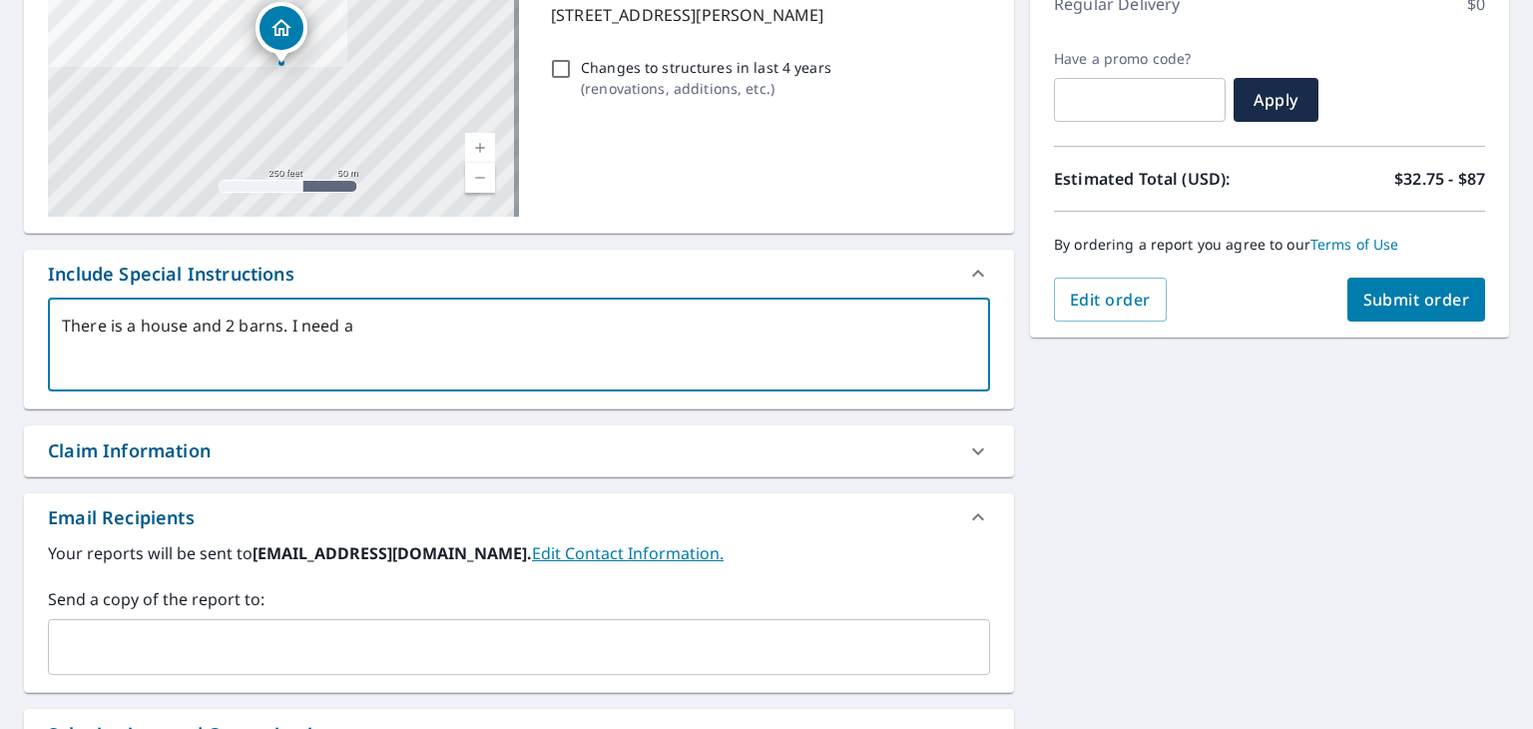
type textarea "There is a house and 2 barns. I need al"
type textarea "x"
type textarea "There is a house and 2 barns. I need all"
type textarea "x"
type textarea "There is a house and 2 barns. I need all"
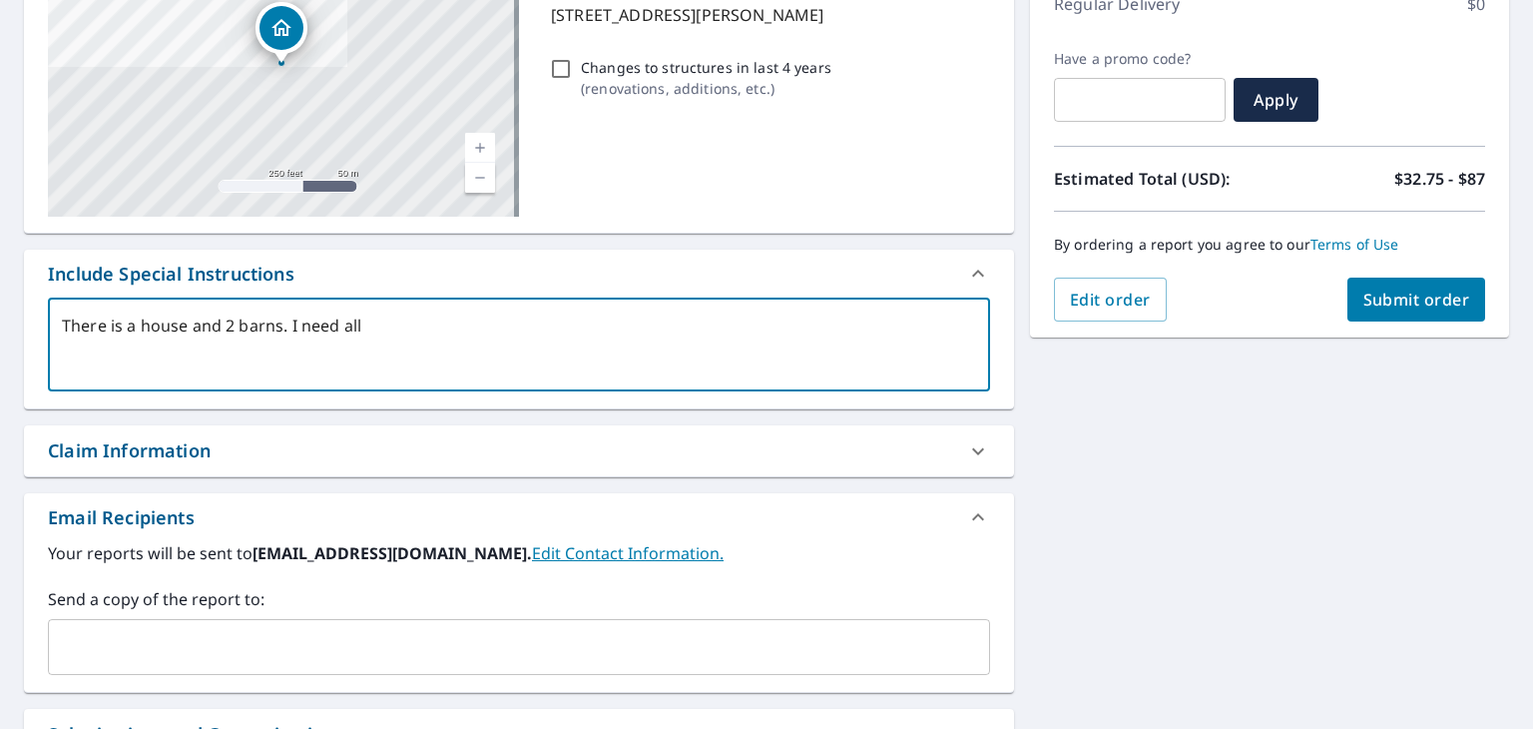
type textarea "x"
type textarea "There is a house and 2 barns. I need all 3"
type textarea "x"
type textarea "There is a house and 2 barns. I need all 3"
type textarea "x"
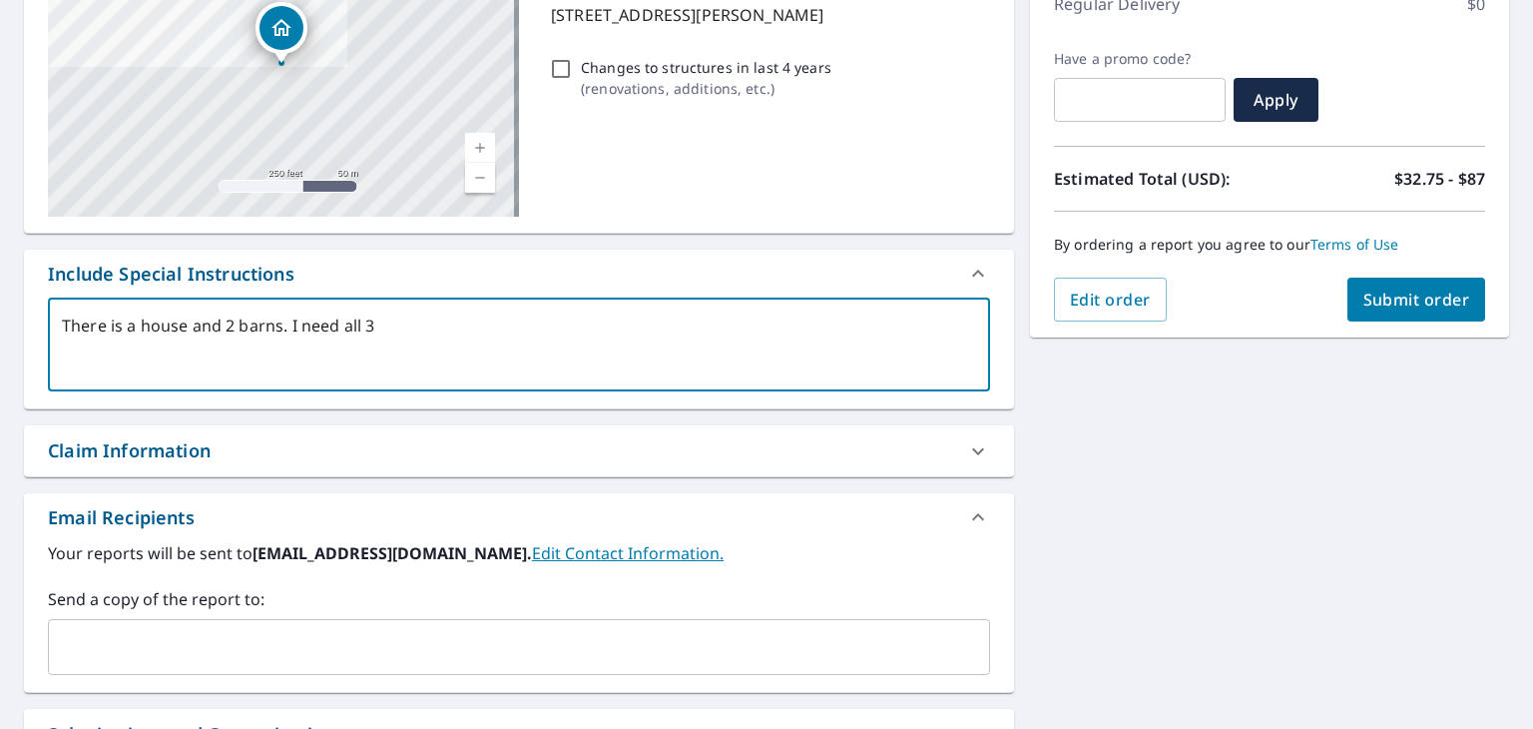
type textarea "There is a house and 2 barns. I need all 3 b"
type textarea "x"
type textarea "There is a house and 2 barns. I need all 3 bu"
type textarea "x"
type textarea "There is a house and 2 barns. I need all 3 [PERSON_NAME]"
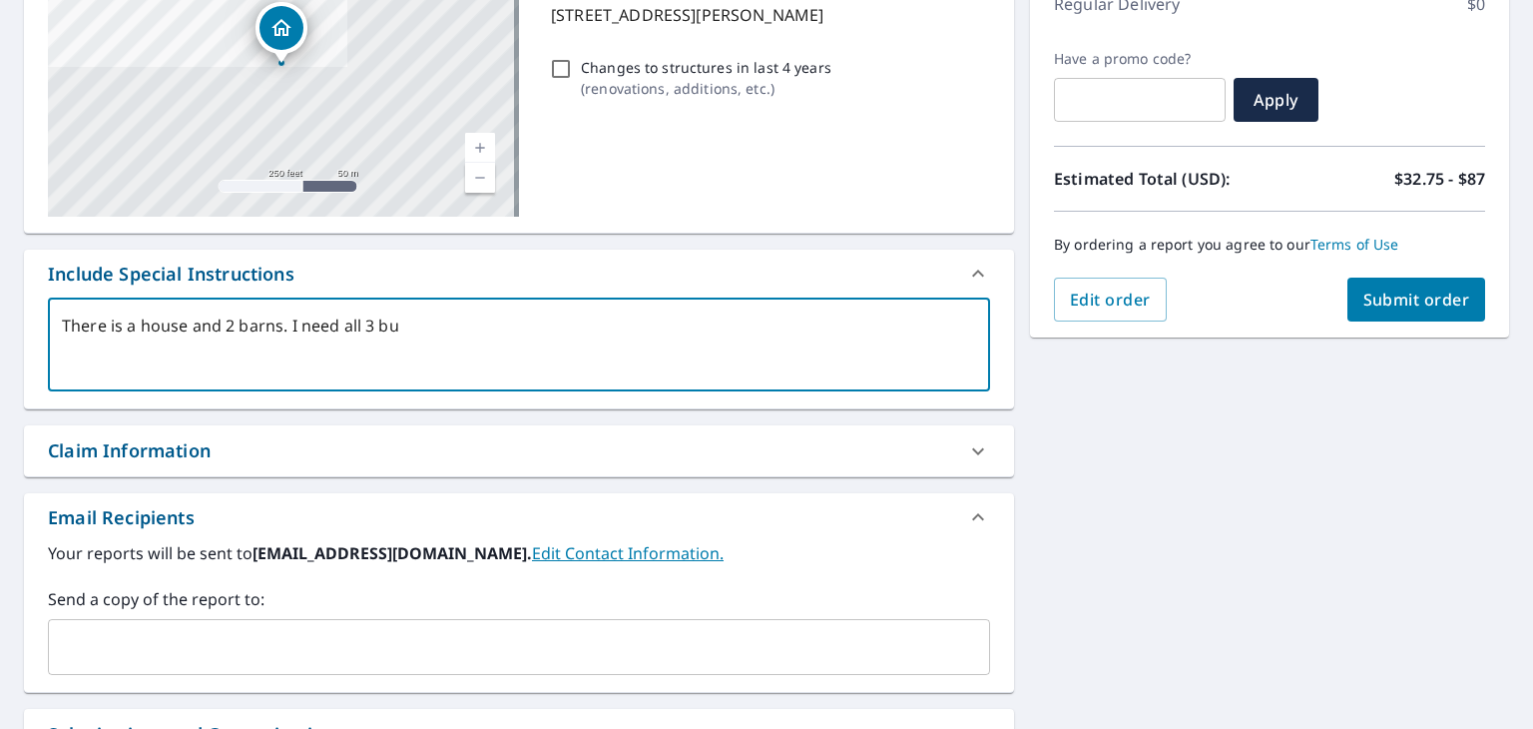
type textarea "x"
type textarea "There is a house and 2 barns. I need all 3 buil"
type textarea "x"
type textarea "There is a house and 2 barns. I need all 3 build"
type textarea "x"
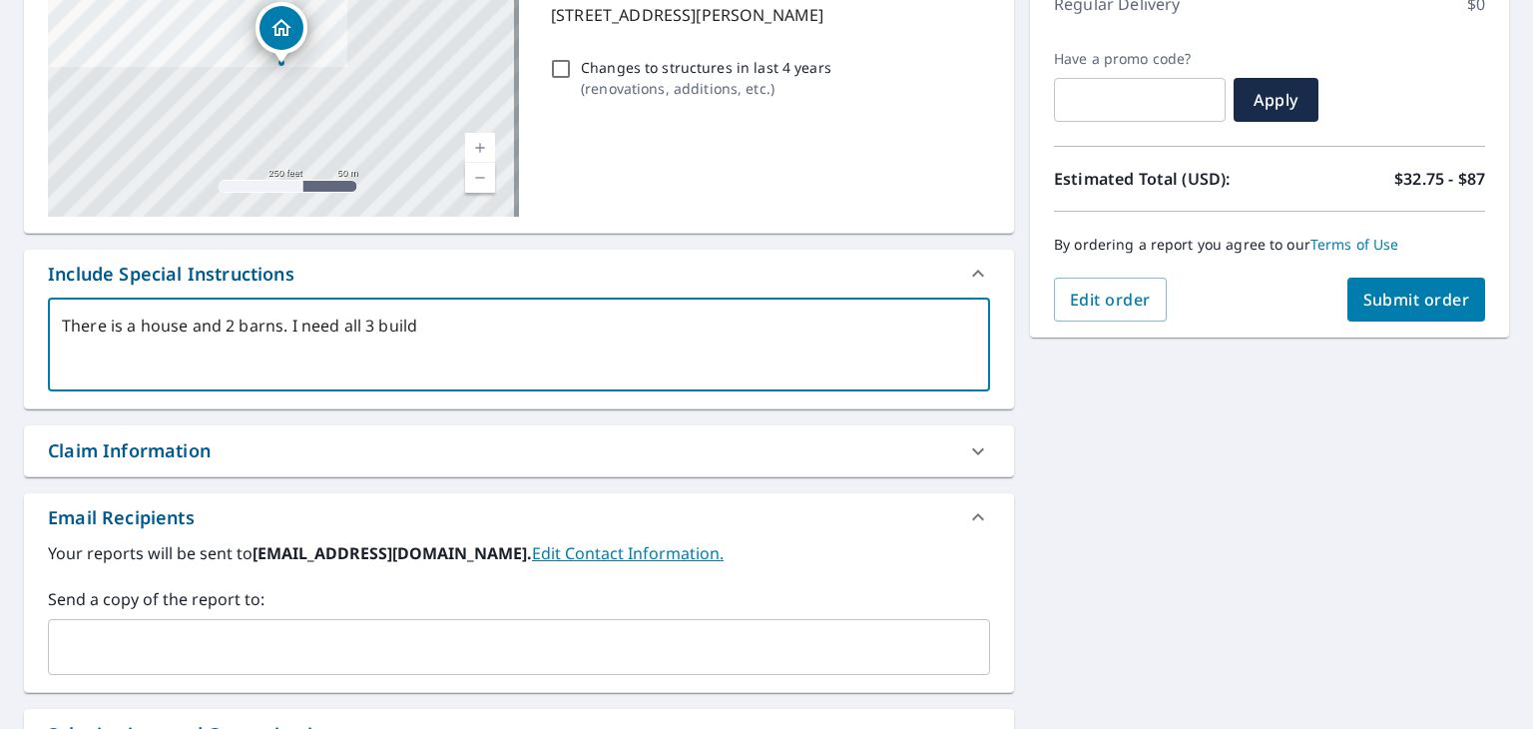
type textarea "There is a house and 2 barns. I need all 3 builds"
type textarea "x"
type textarea "There is a house and 2 barns. I need all 3 buildsi"
type textarea "x"
type textarea "There is a house and 2 barns. I need all 3 buildsin"
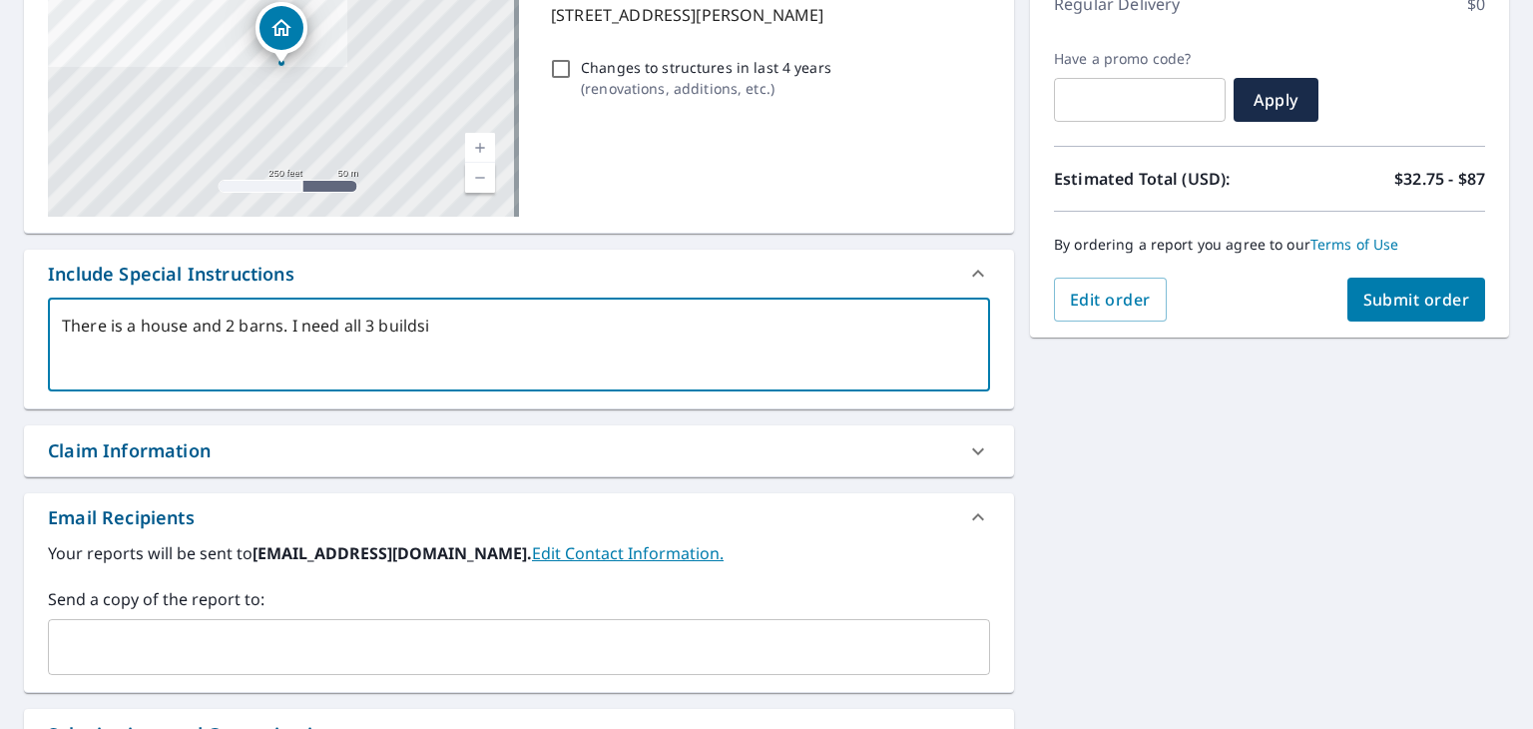
type textarea "x"
type textarea "There is a house and 2 barns. I need all 3 buildsing"
type textarea "x"
type textarea "There is a house and 2 barns. I need all 3 buildsin"
type textarea "x"
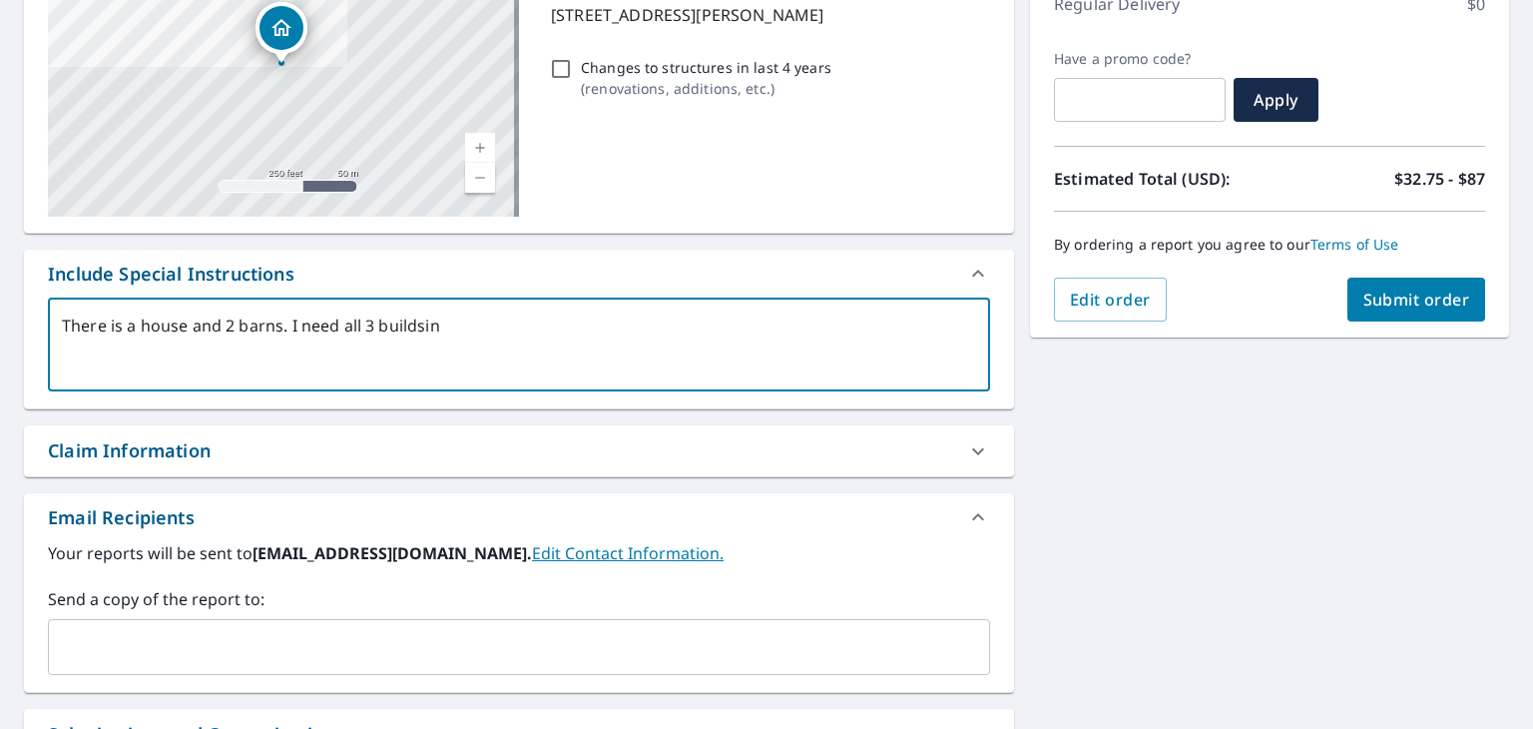
type textarea "There is a house and 2 barns. I need all 3 buildsi"
type textarea "x"
type textarea "There is a house and 2 barns. I need all 3 builds"
type textarea "x"
type textarea "There is a house and 2 barns. I need all 3 build"
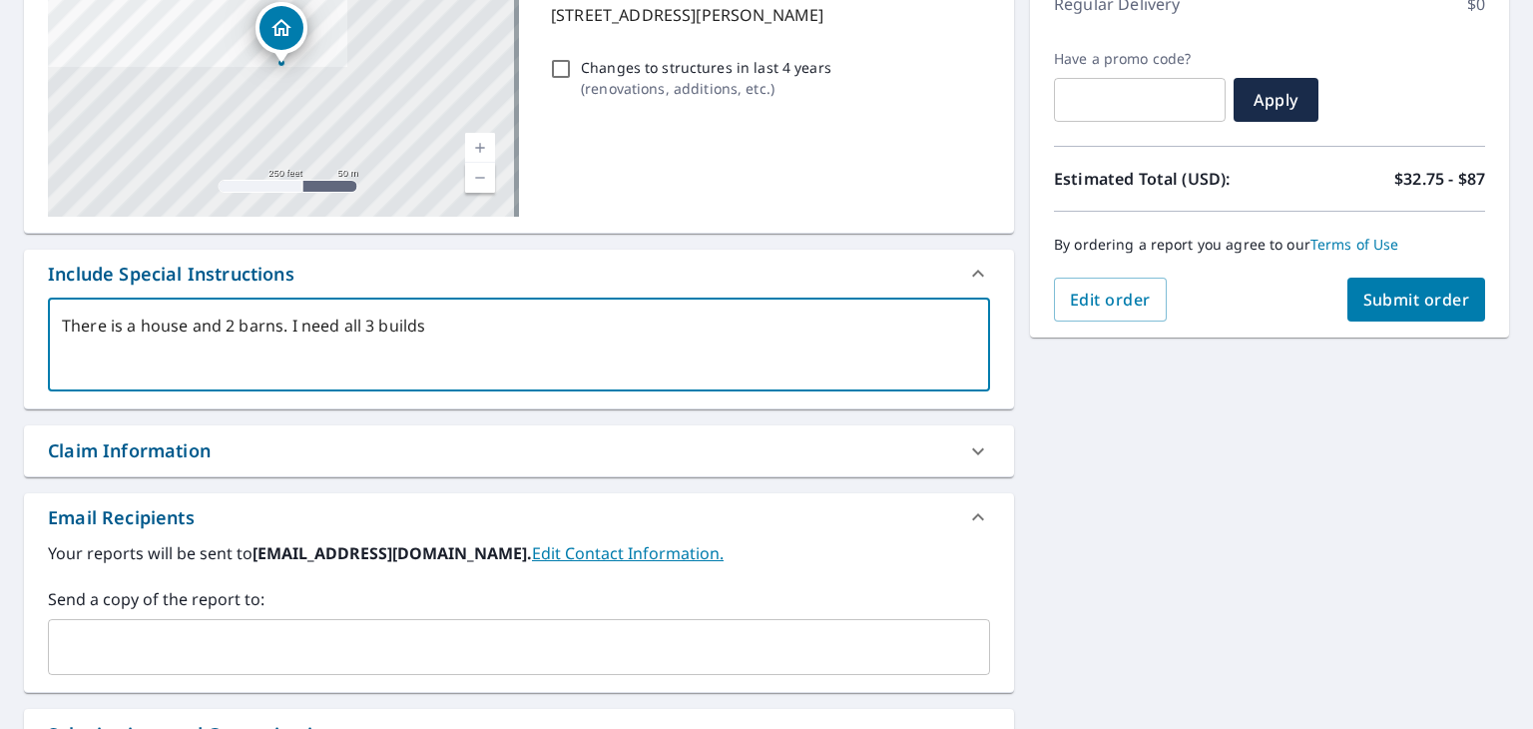
type textarea "x"
type textarea "There is a house and 2 barns. I need all 3 buil"
type textarea "x"
type textarea "There is a house and 2 barns. I need all 3 build"
type textarea "x"
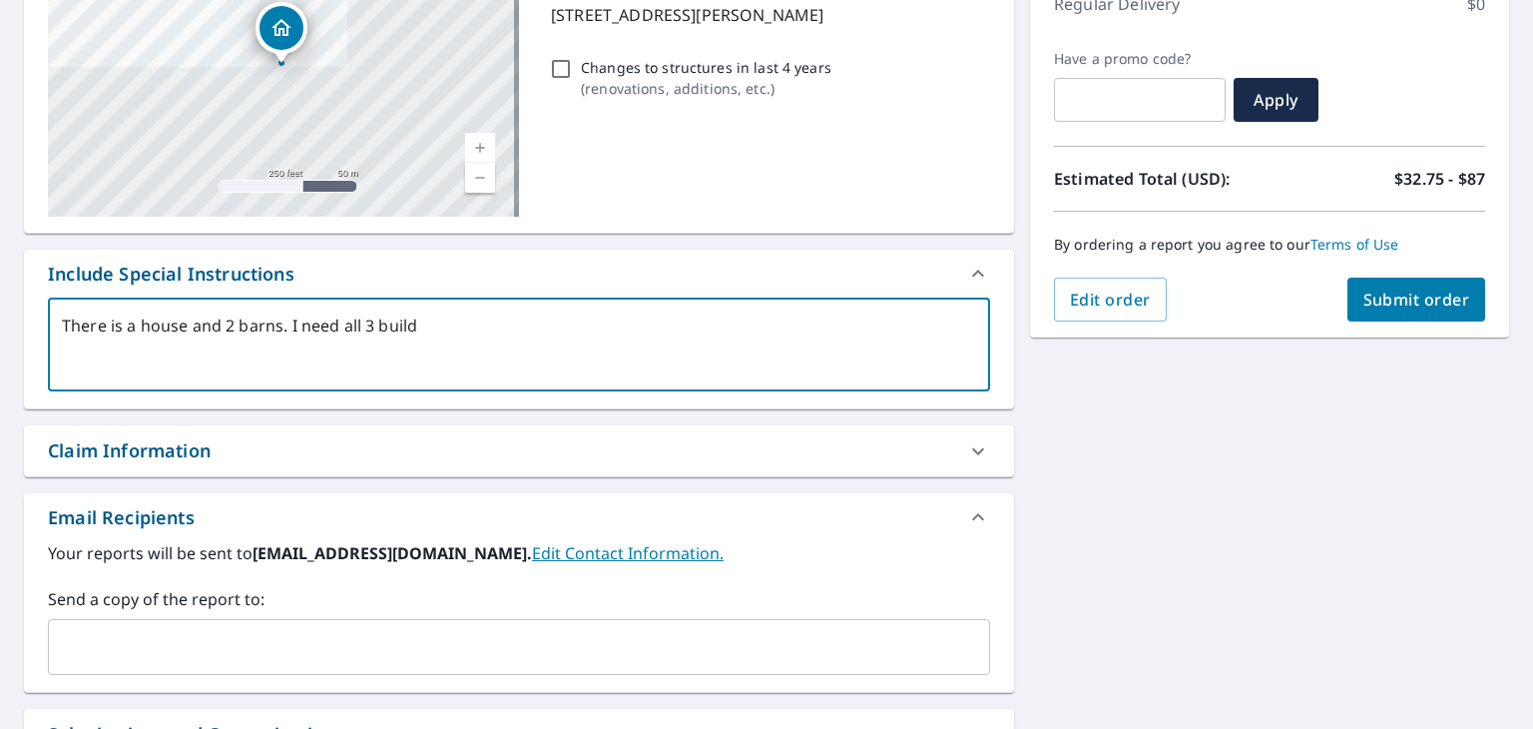
type textarea "There is a house and 2 barns. I need all 3 buildl"
type textarea "x"
type textarea "There is a house and 2 barns. I need all 3 buildli"
type textarea "x"
type textarea "There is a house and 2 barns. I need all 3 buildlin"
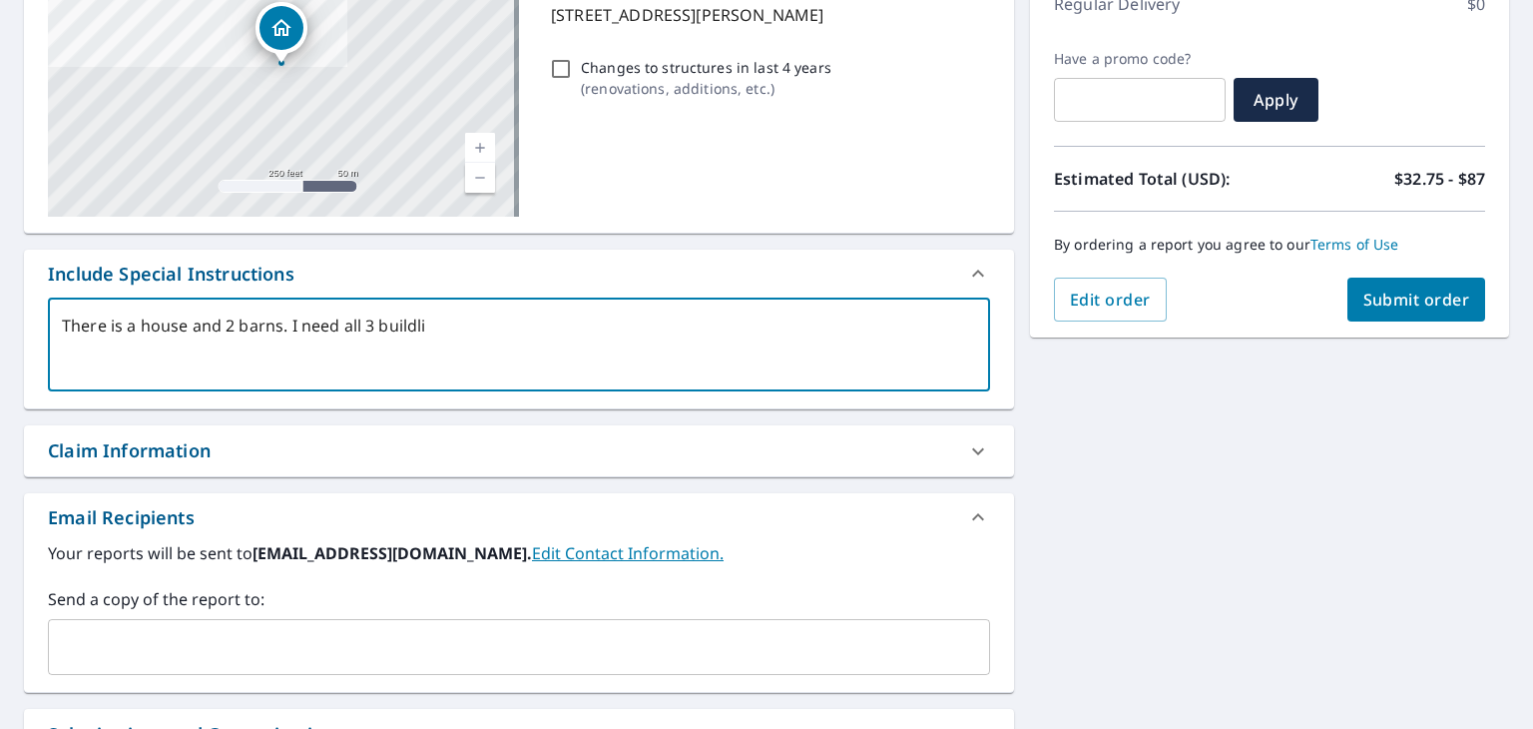
type textarea "x"
type textarea "There is a house and 2 barns. I need all 3 buildling"
type textarea "x"
type textarea "There is a house and 2 barns. I need all 3 buildlings"
type textarea "x"
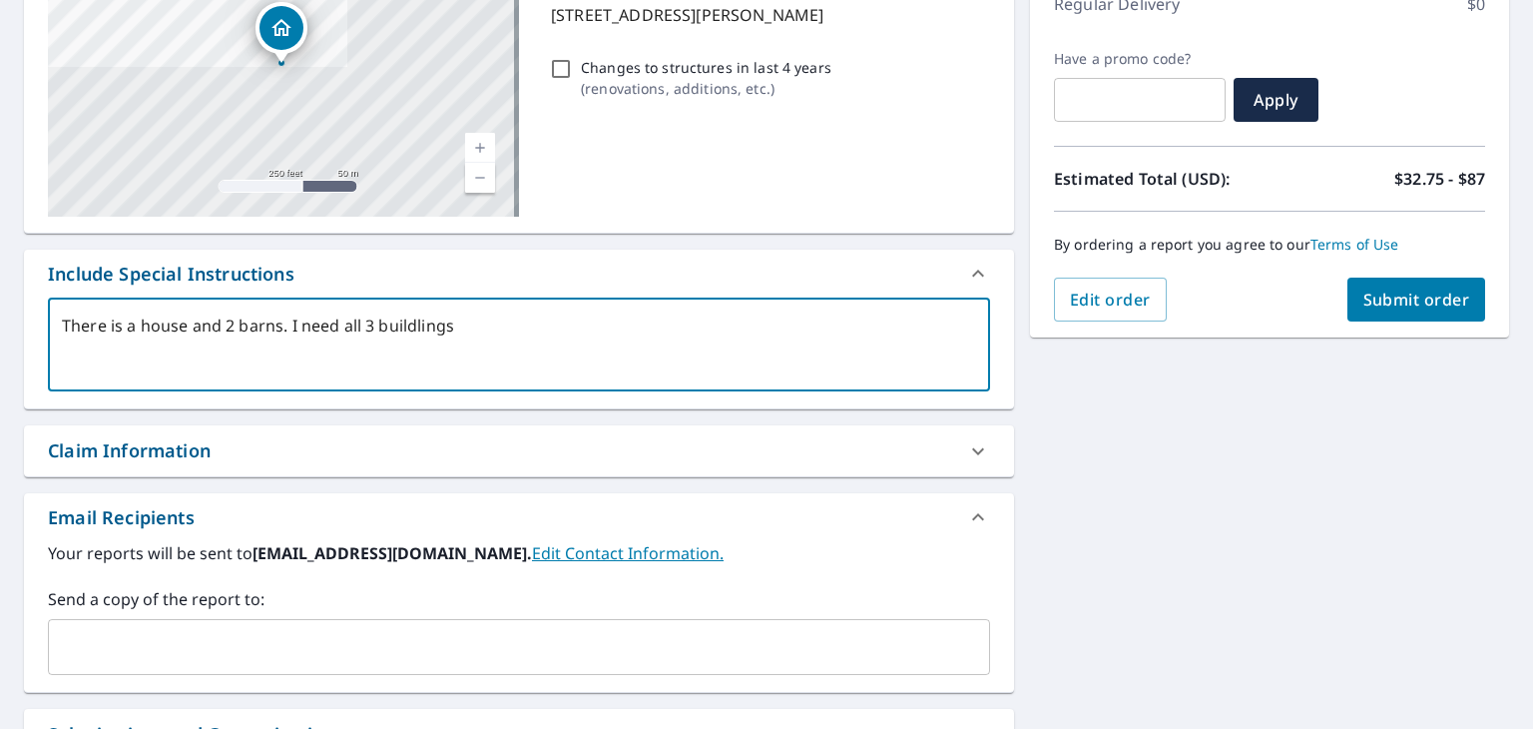
type textarea "There is a house and 2 barns. I need all 3 buildling"
type textarea "x"
type textarea "There is a house and 2 barns. I need all 3 buildlin"
type textarea "x"
type textarea "There is a house and 2 barns. I need all 3 buildli"
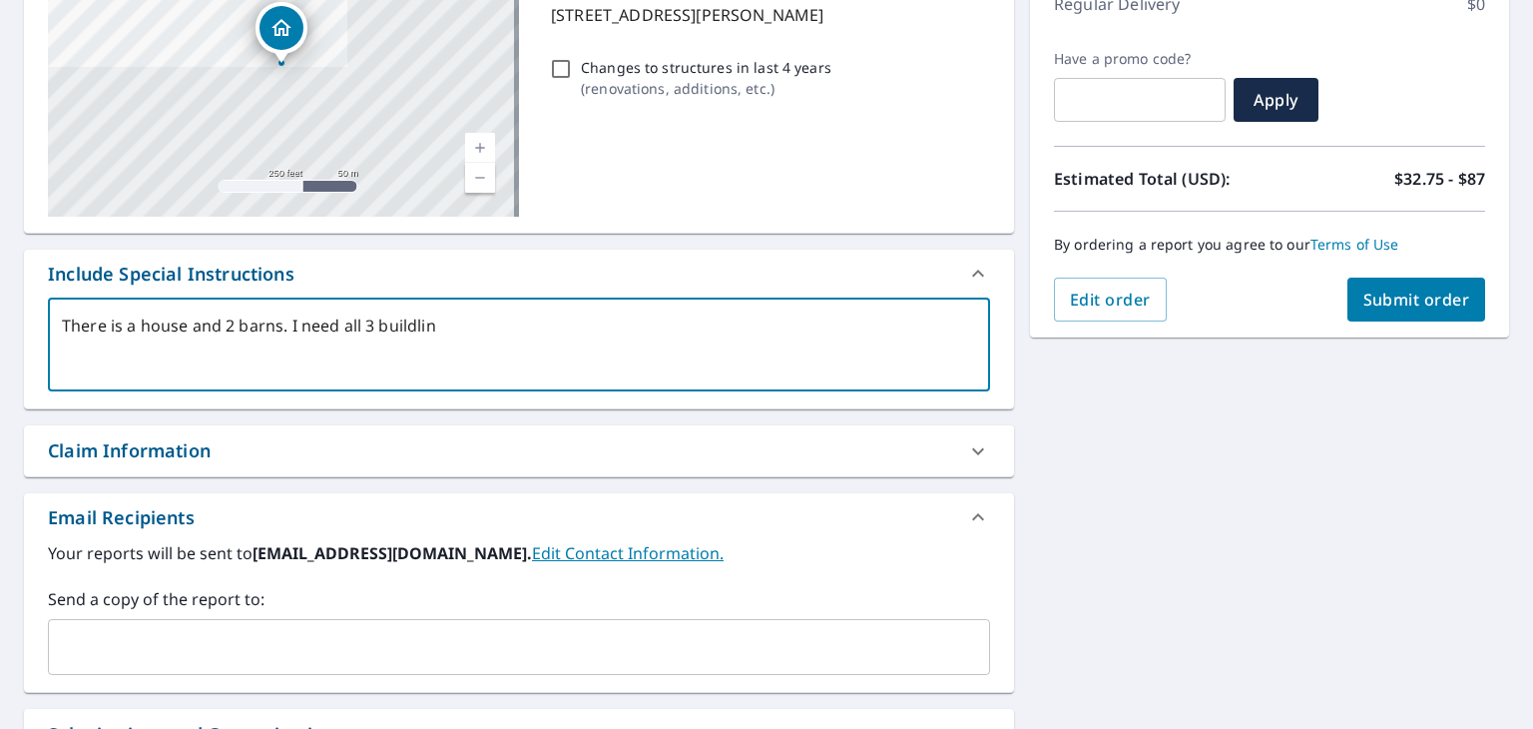
type textarea "x"
type textarea "There is a house and 2 barns. I need all 3 buildl"
type textarea "x"
type textarea "There is a house and 2 barns. I need all 3 build"
type textarea "x"
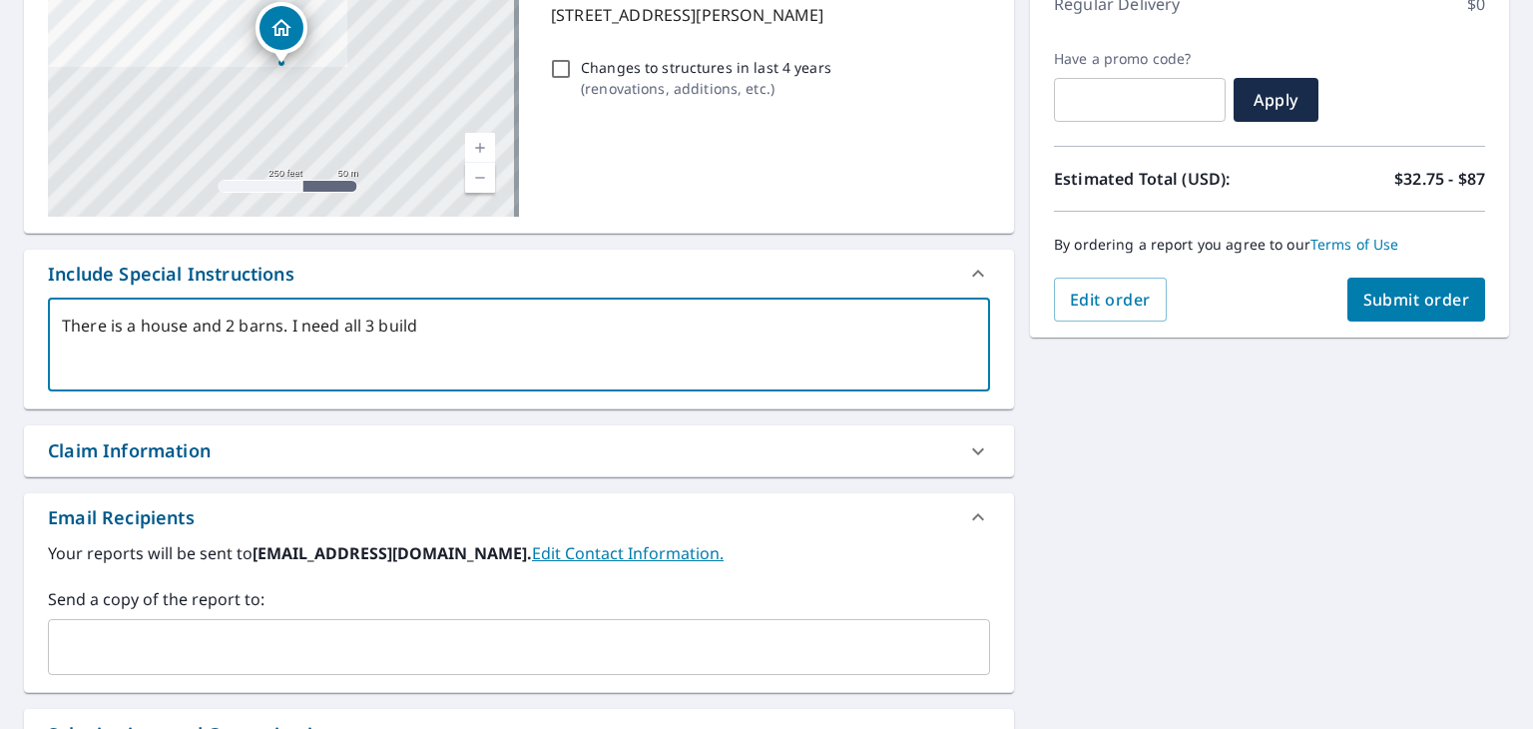
type textarea "There is a house and 2 barns. I need all 3 buildi"
type textarea "x"
type textarea "There is a house and 2 barns. I need all 3 buildin"
type textarea "x"
type textarea "There is a house and 2 barns. I need all 3 building"
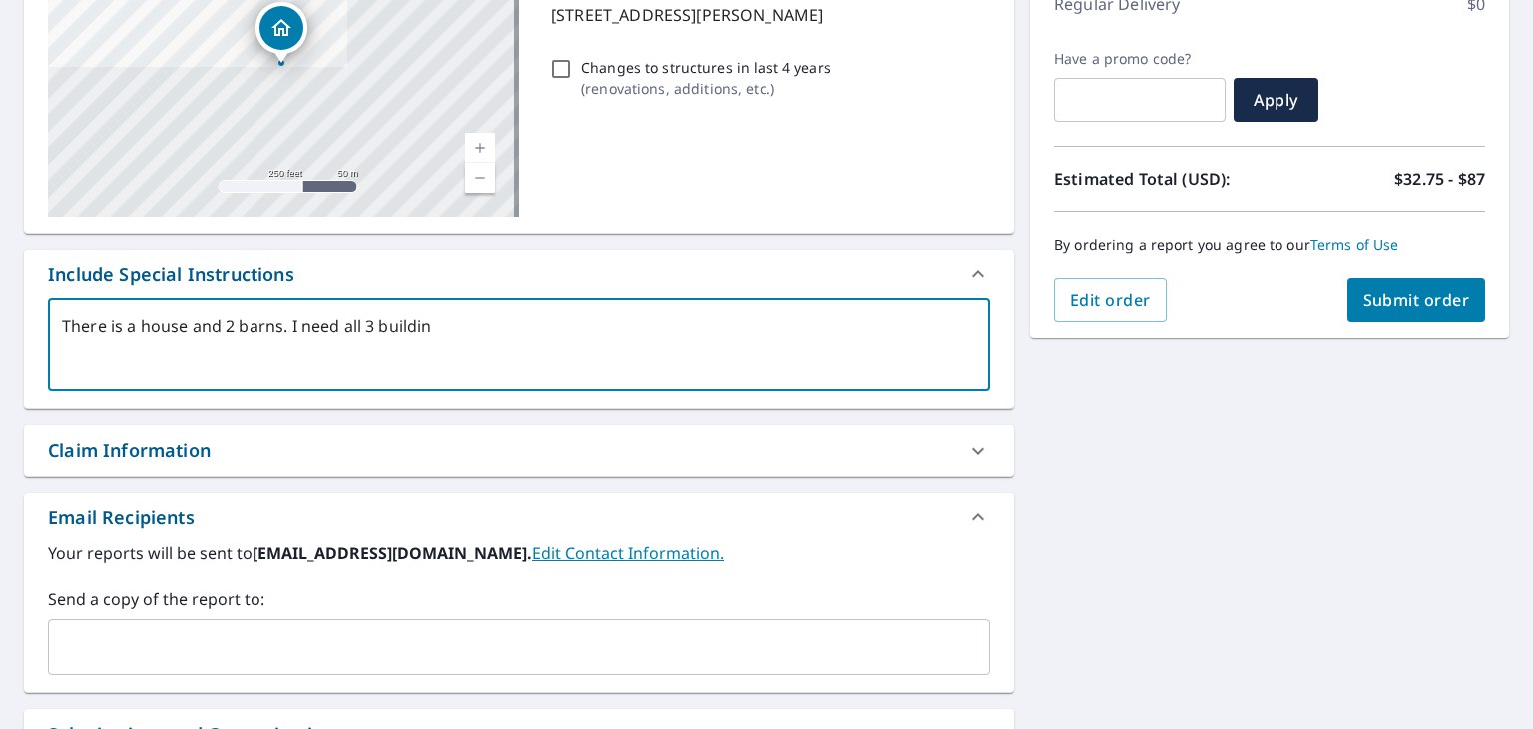
type textarea "x"
type textarea "There is a house and 2 barns. I need all 3 buildings"
type textarea "x"
type textarea "There is a house and 2 barns. I need all 3 buildings,"
type textarea "x"
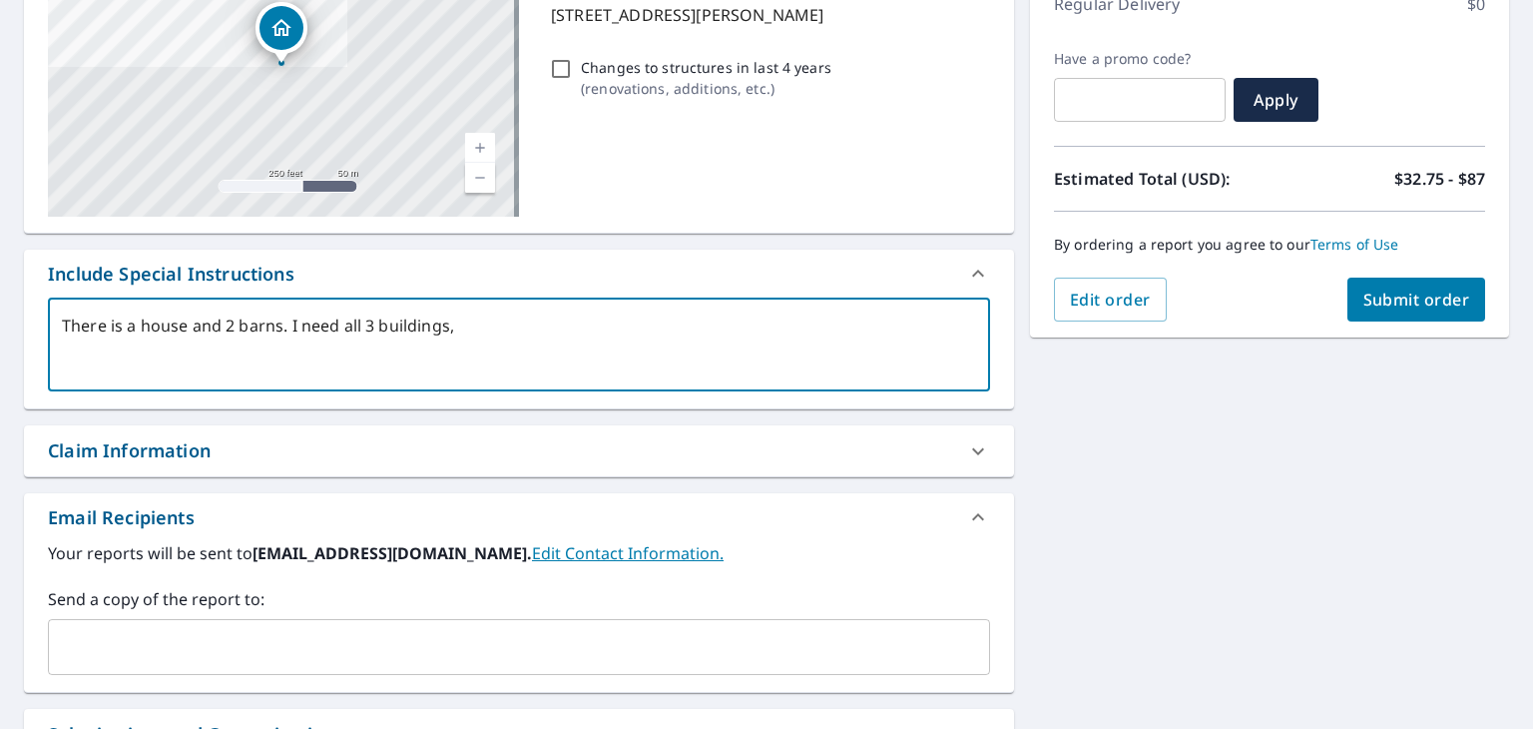
type textarea "There is a house and 2 barns. I need all 3 buildings,"
type textarea "x"
type textarea "There is a house and 2 barns. I need all 3 buildings, r"
type textarea "x"
type textarea "There is a house and 2 barns. I need all 3 buildings, ro"
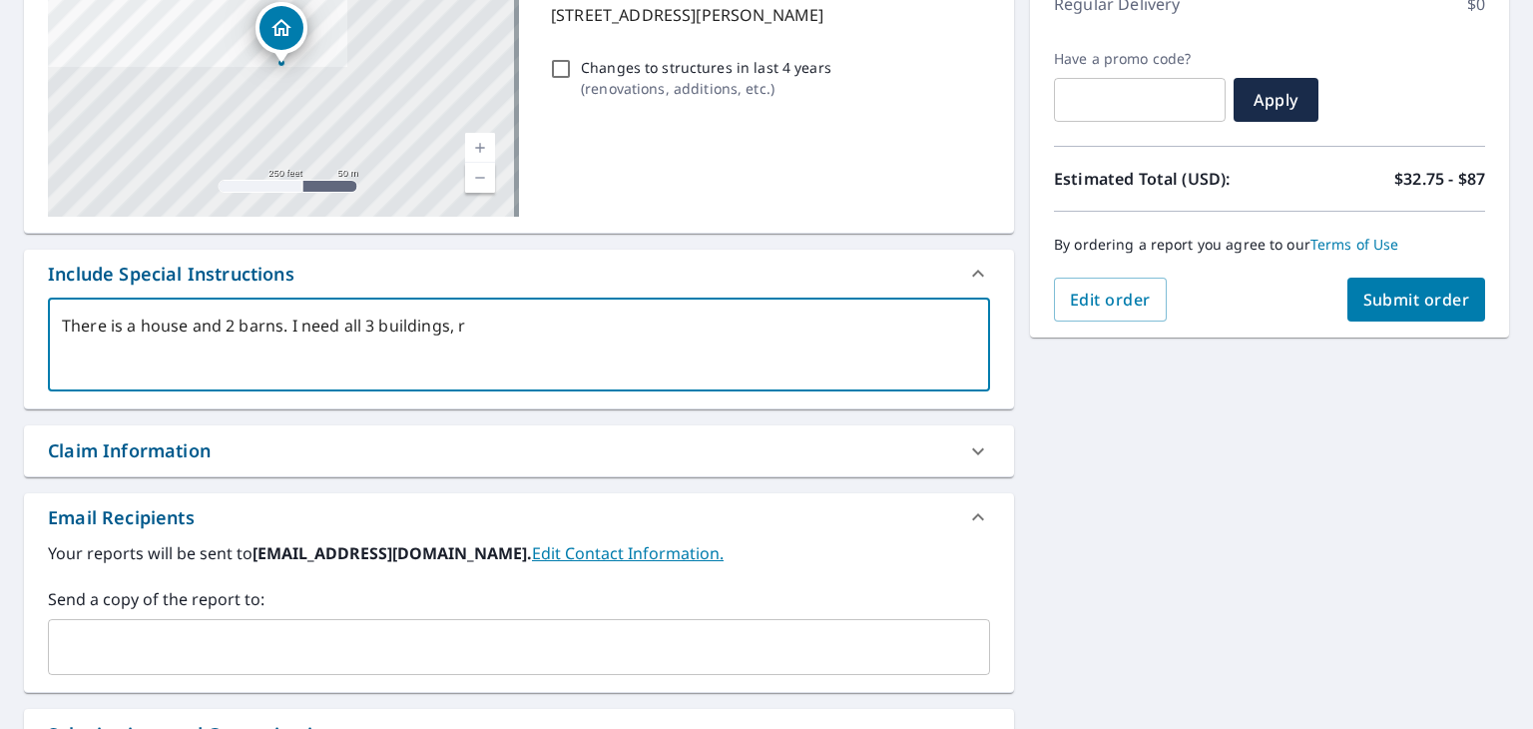
type textarea "x"
type textarea "There is a house and 2 barns. I need all 3 buildings, roo"
type textarea "x"
type textarea "There is a house and 2 barns. I need all 3 buildings, roof"
type textarea "x"
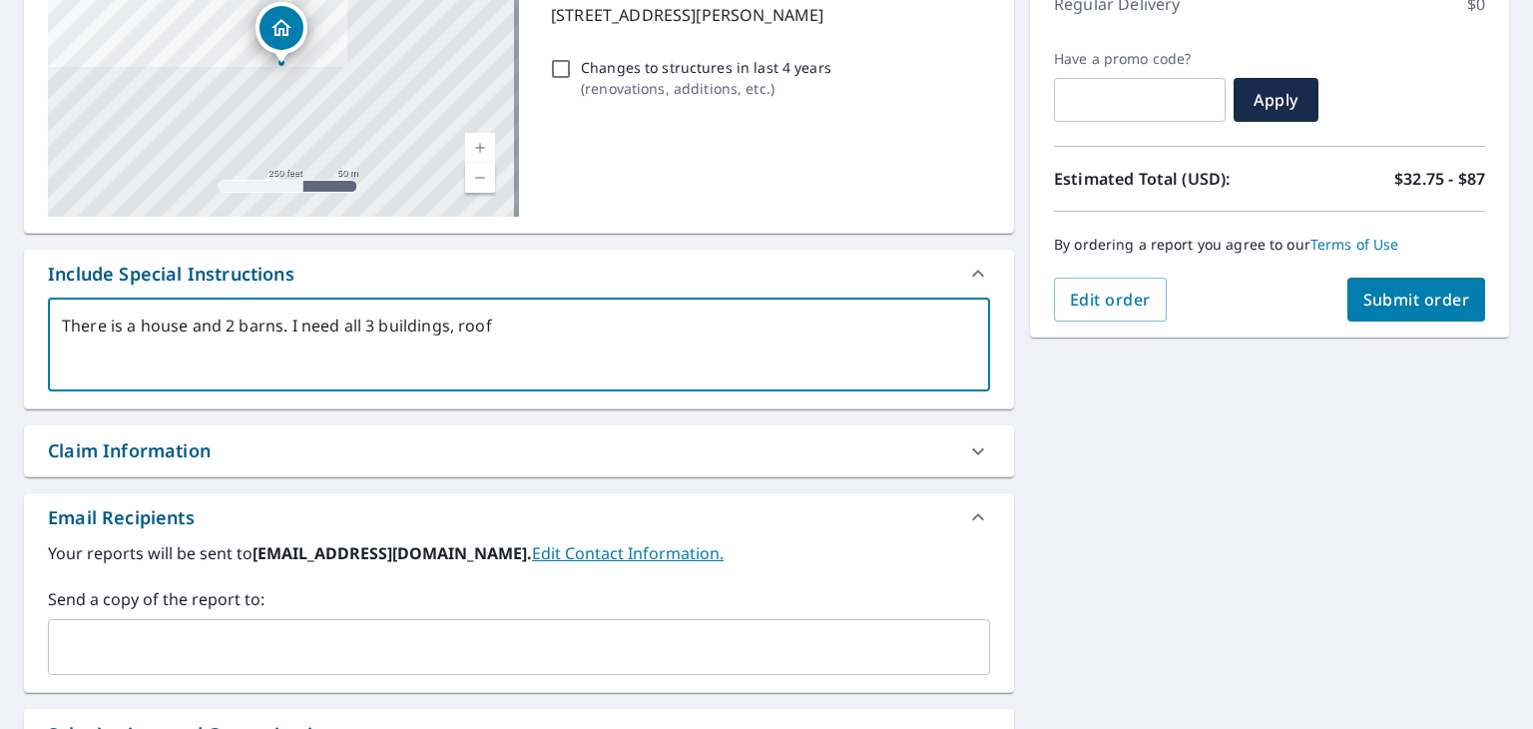
type textarea "There is a house and 2 barns. I need all 3 buildings, roof"
type textarea "x"
type textarea "There is a house and 2 barns. I need all 3 buildings, roof o"
type textarea "x"
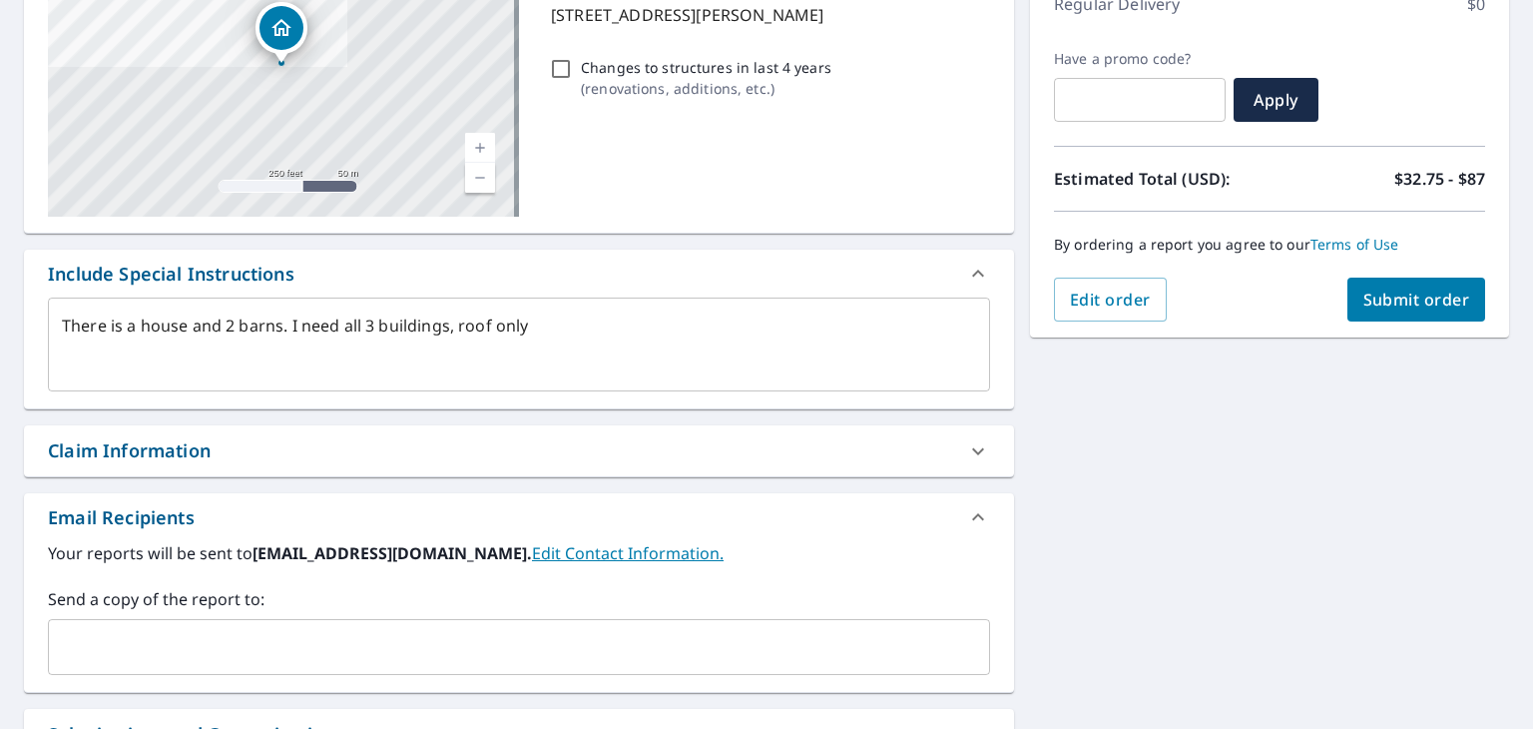
click at [1090, 448] on div "[STREET_ADDRESS][PERSON_NAME] A standard road map Aerial A detailed look from a…" at bounding box center [766, 395] width 1533 height 1021
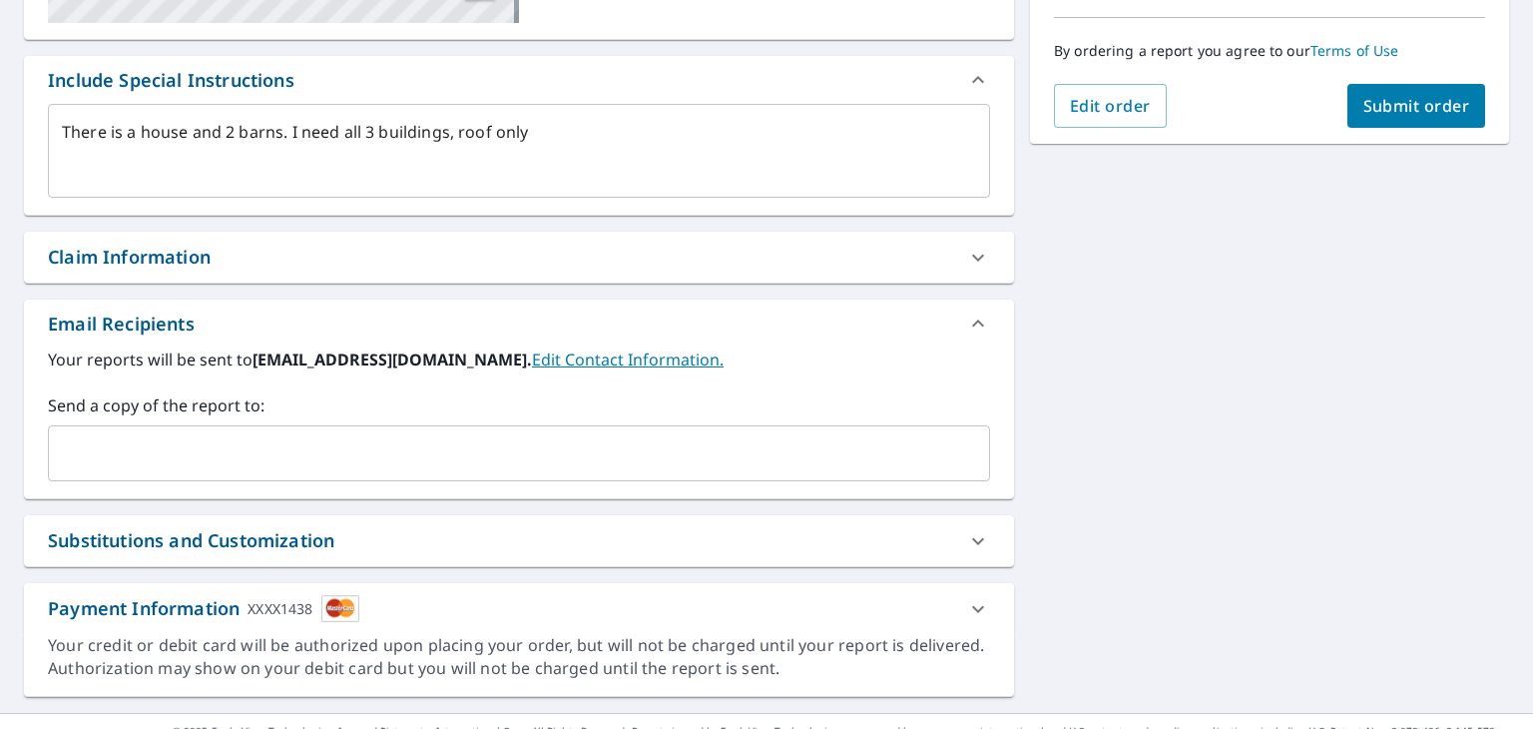
scroll to position [527, 0]
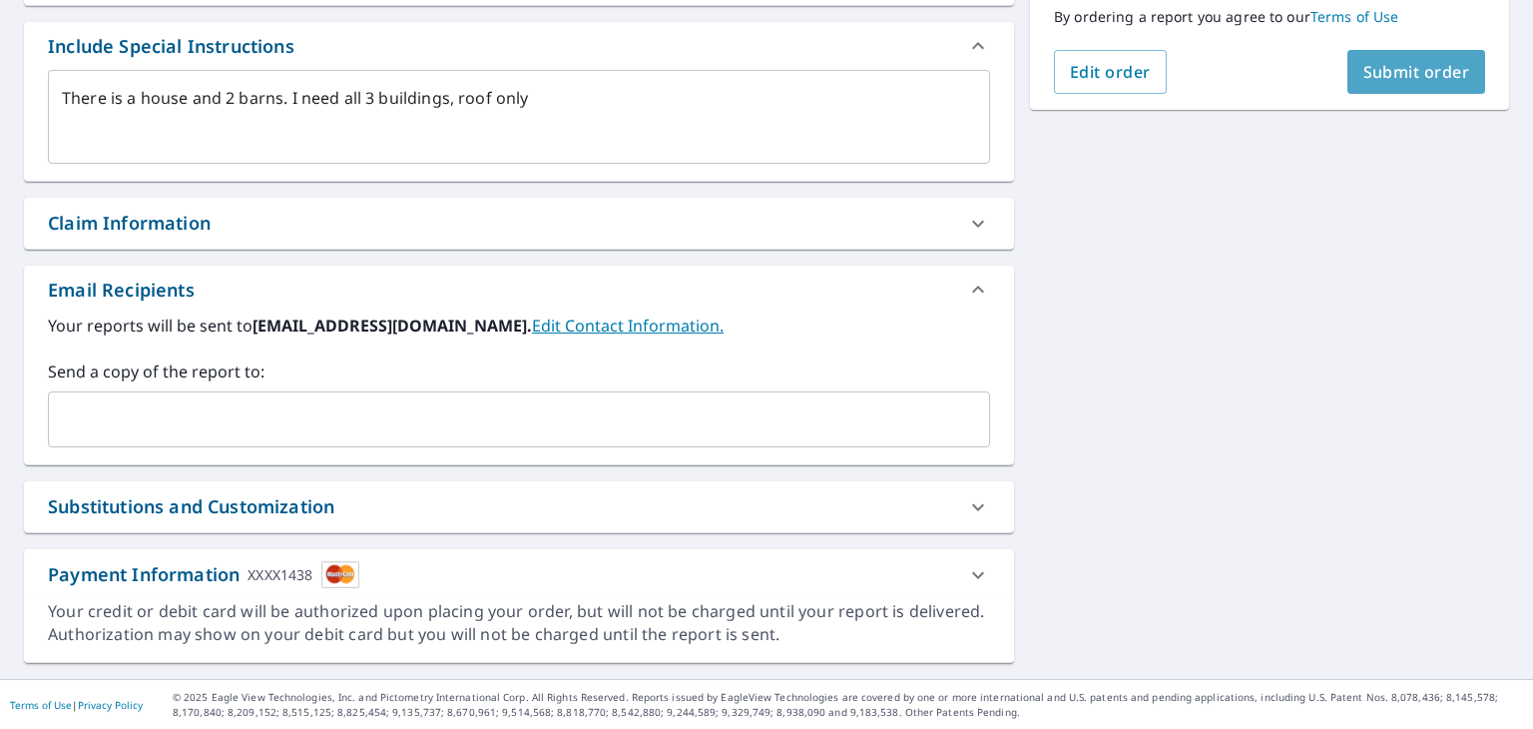
click at [1393, 73] on span "Submit order" at bounding box center [1416, 72] width 107 height 22
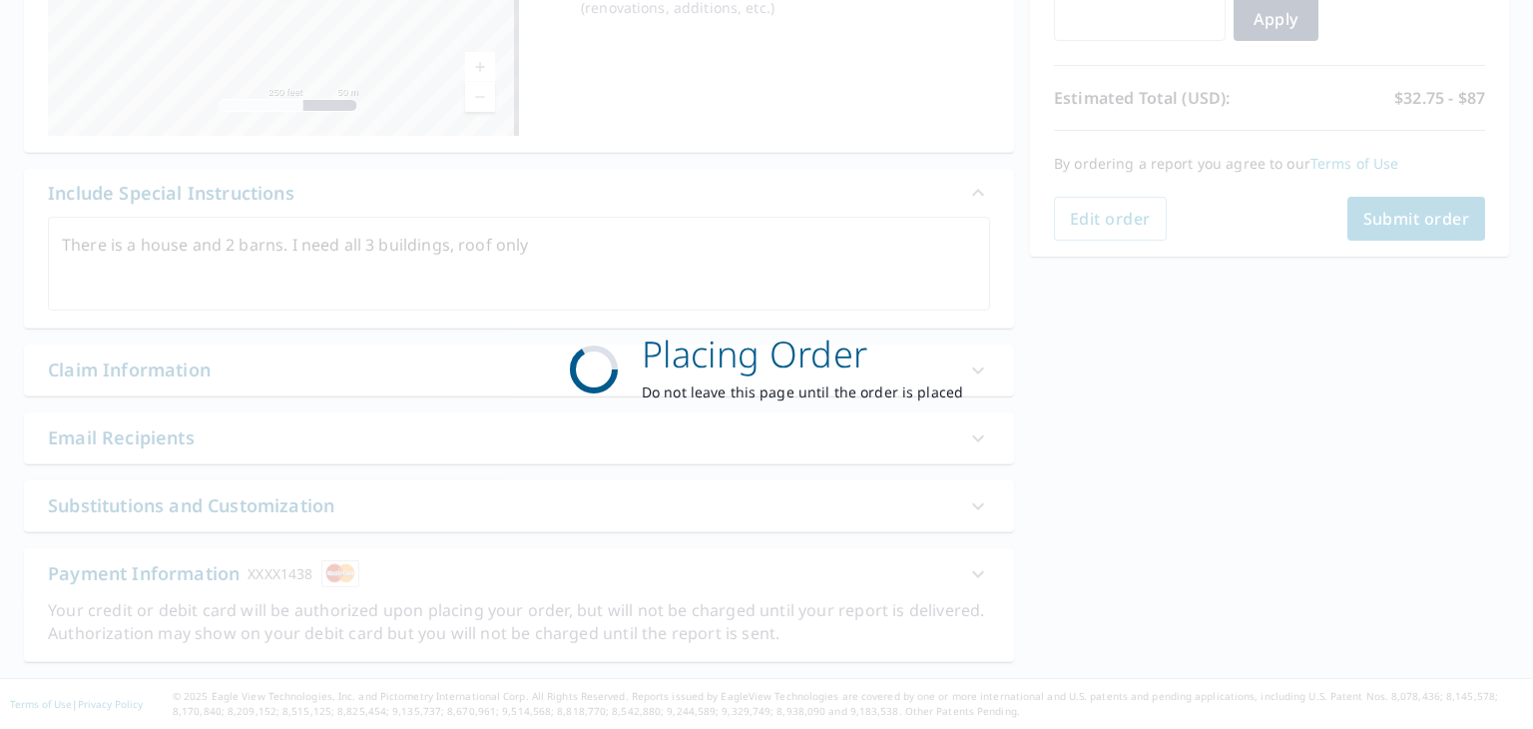
scroll to position [379, 0]
